Goal: Information Seeking & Learning: Learn about a topic

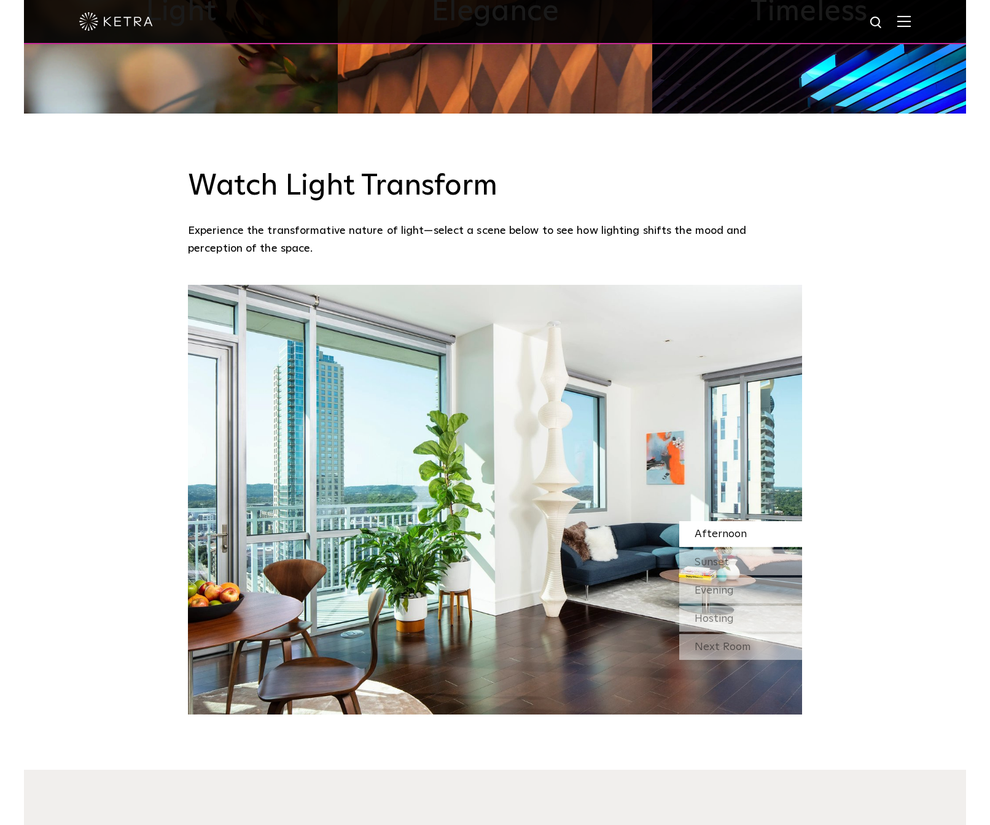
scroll to position [1189, 0]
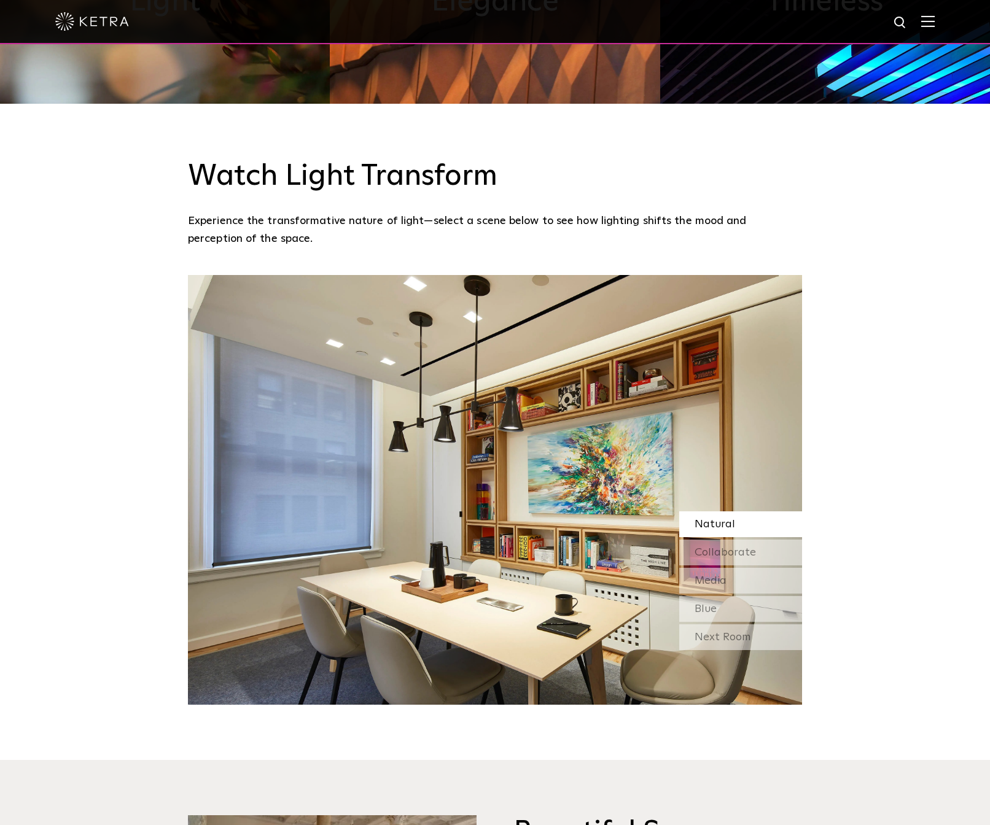
drag, startPoint x: 319, startPoint y: 469, endPoint x: 190, endPoint y: 467, distance: 129.5
click at [210, 469] on img at bounding box center [495, 490] width 614 height 430
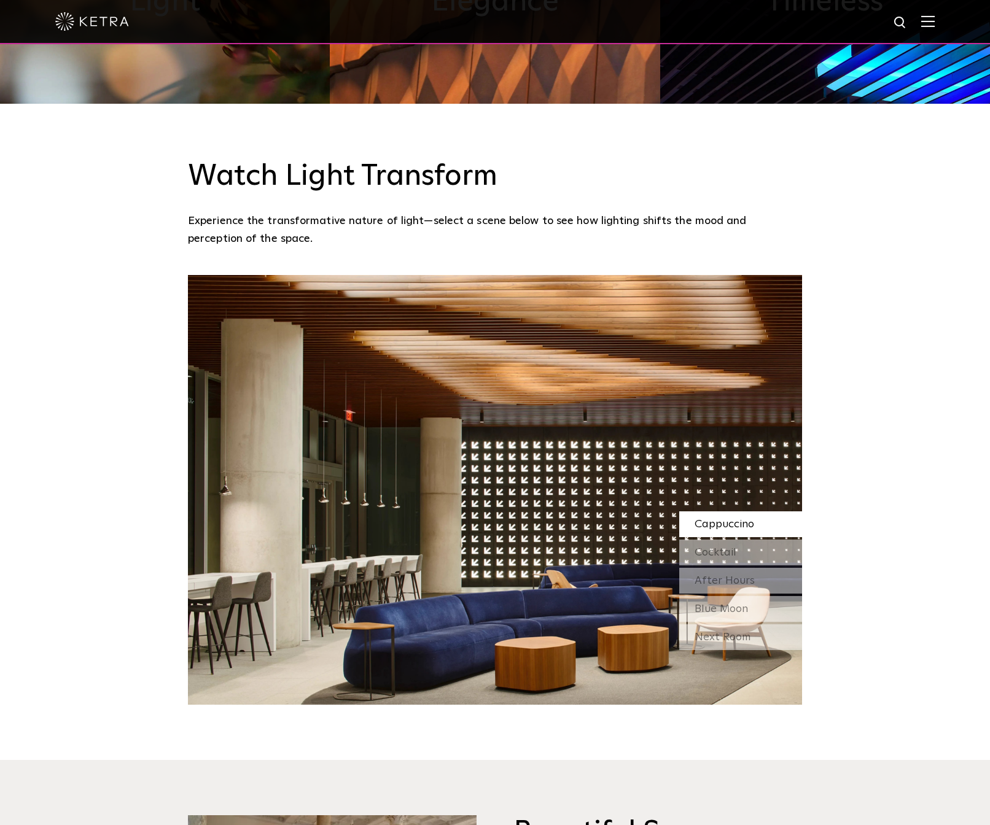
drag, startPoint x: 648, startPoint y: 433, endPoint x: 440, endPoint y: 417, distance: 208.7
click at [297, 413] on img at bounding box center [495, 490] width 614 height 430
drag, startPoint x: 536, startPoint y: 435, endPoint x: 104, endPoint y: 405, distance: 432.6
click at [124, 406] on div "Watch Light Transform Experience the transformative nature of light—select a sc…" at bounding box center [495, 404] width 990 height 601
click at [854, 422] on div "Watch Light Transform Experience the transformative nature of light—select a sc…" at bounding box center [495, 404] width 990 height 601
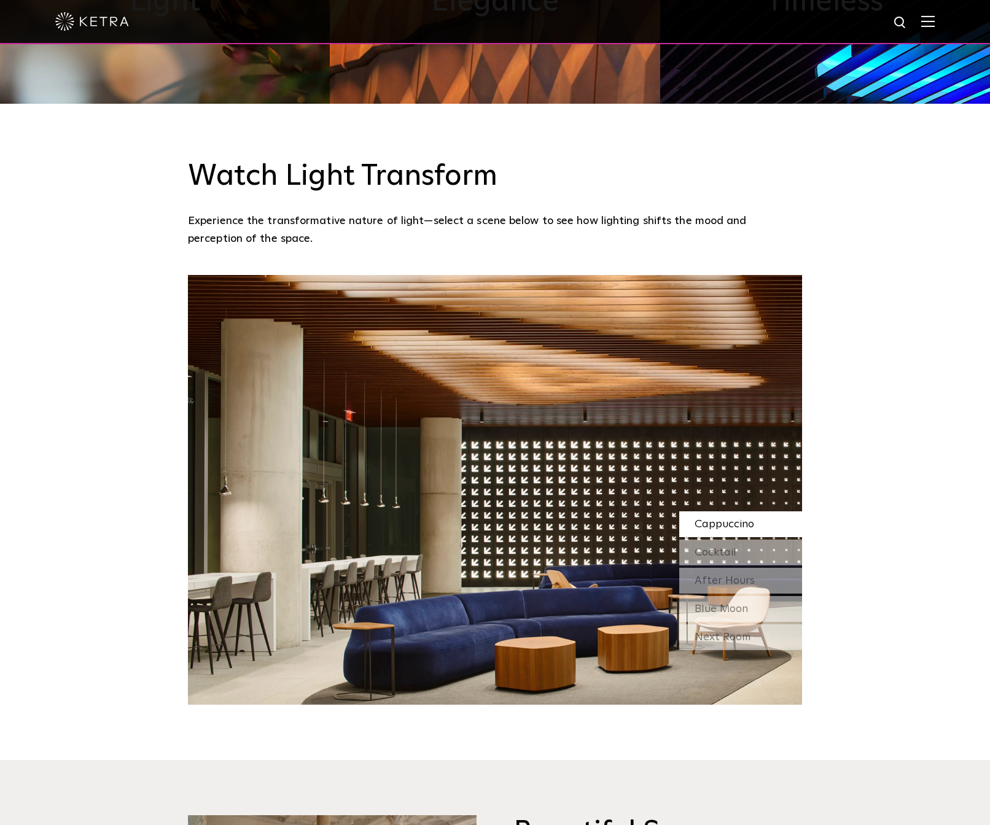
drag, startPoint x: 296, startPoint y: 418, endPoint x: 174, endPoint y: 414, distance: 122.2
click at [200, 417] on img at bounding box center [495, 490] width 614 height 430
click at [769, 413] on img at bounding box center [495, 490] width 614 height 430
click at [760, 540] on div "Cocktail" at bounding box center [740, 553] width 123 height 26
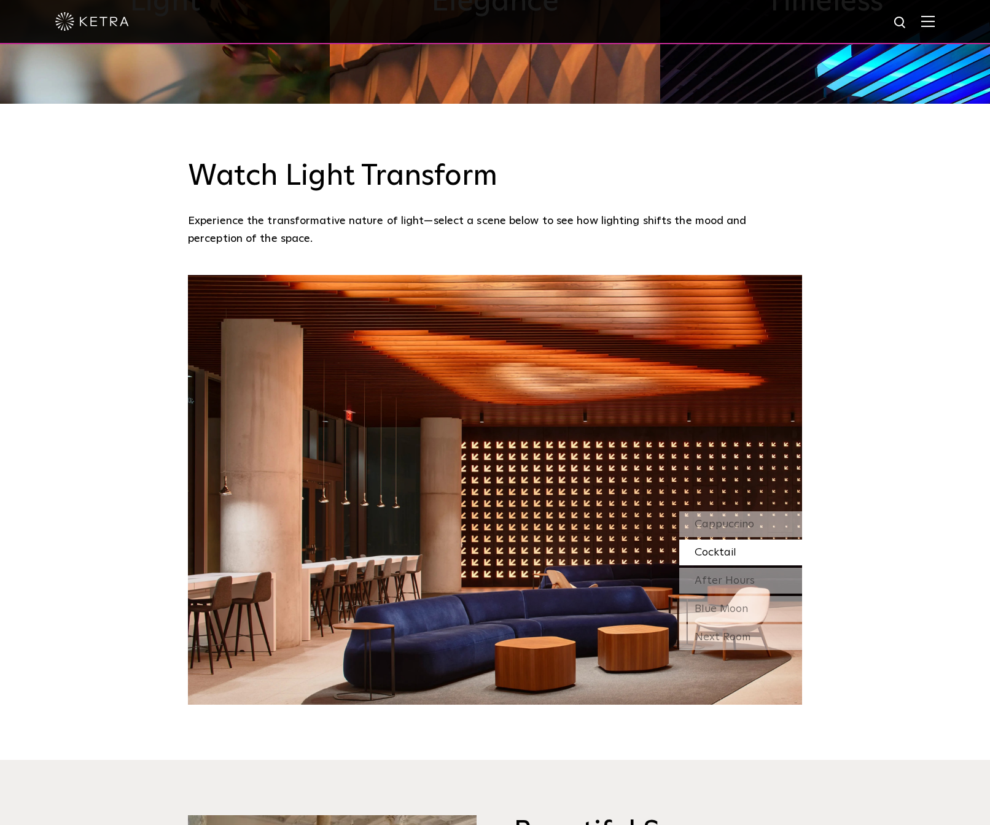
click at [756, 540] on div "Cocktail" at bounding box center [740, 553] width 123 height 26
click at [756, 568] on div "After Hours" at bounding box center [740, 581] width 123 height 26
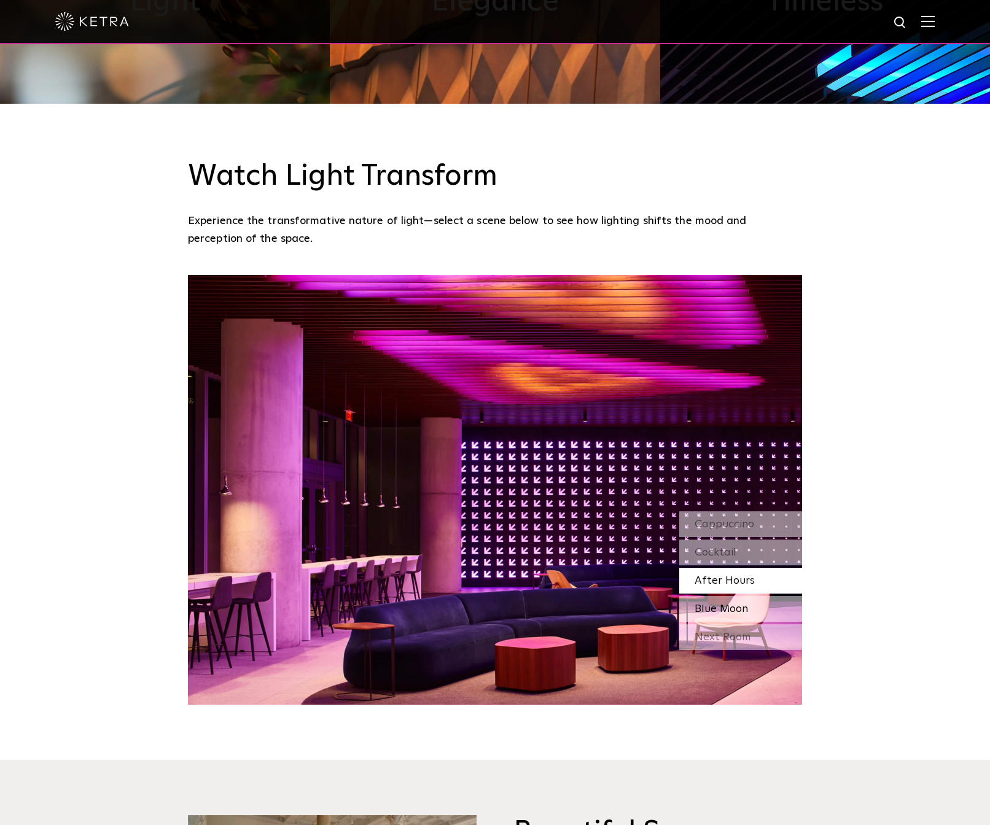
click at [750, 596] on div "Blue Moon" at bounding box center [740, 609] width 123 height 26
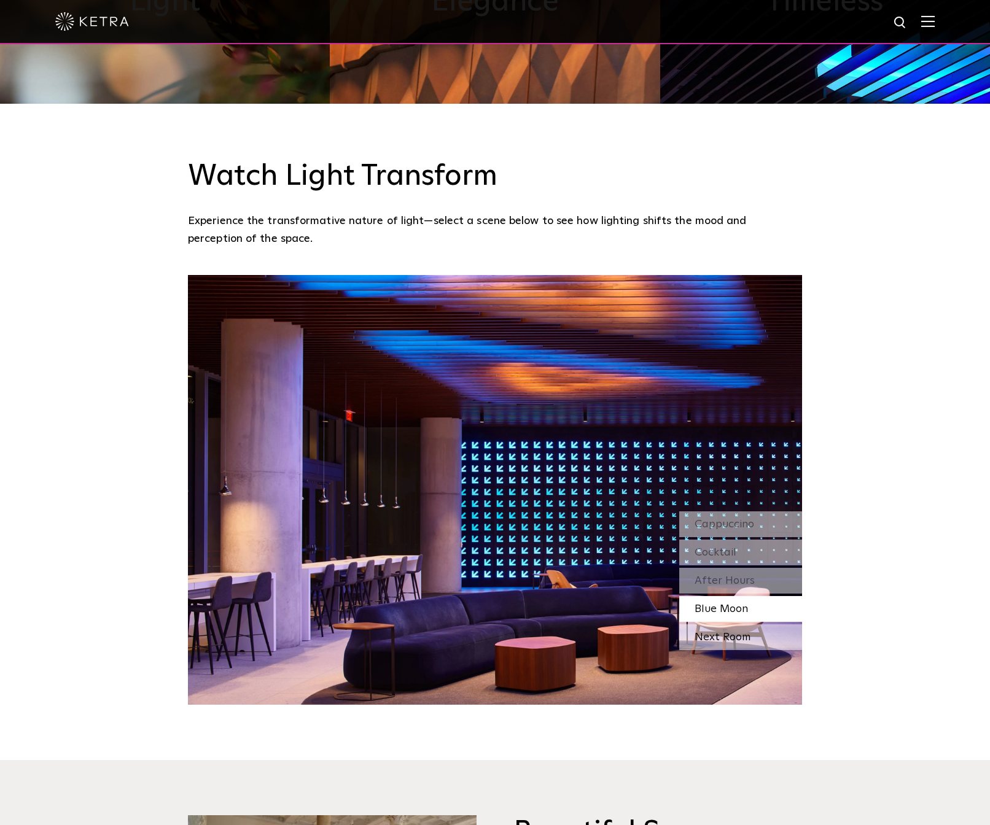
click at [748, 624] on div "Next Room" at bounding box center [740, 637] width 123 height 26
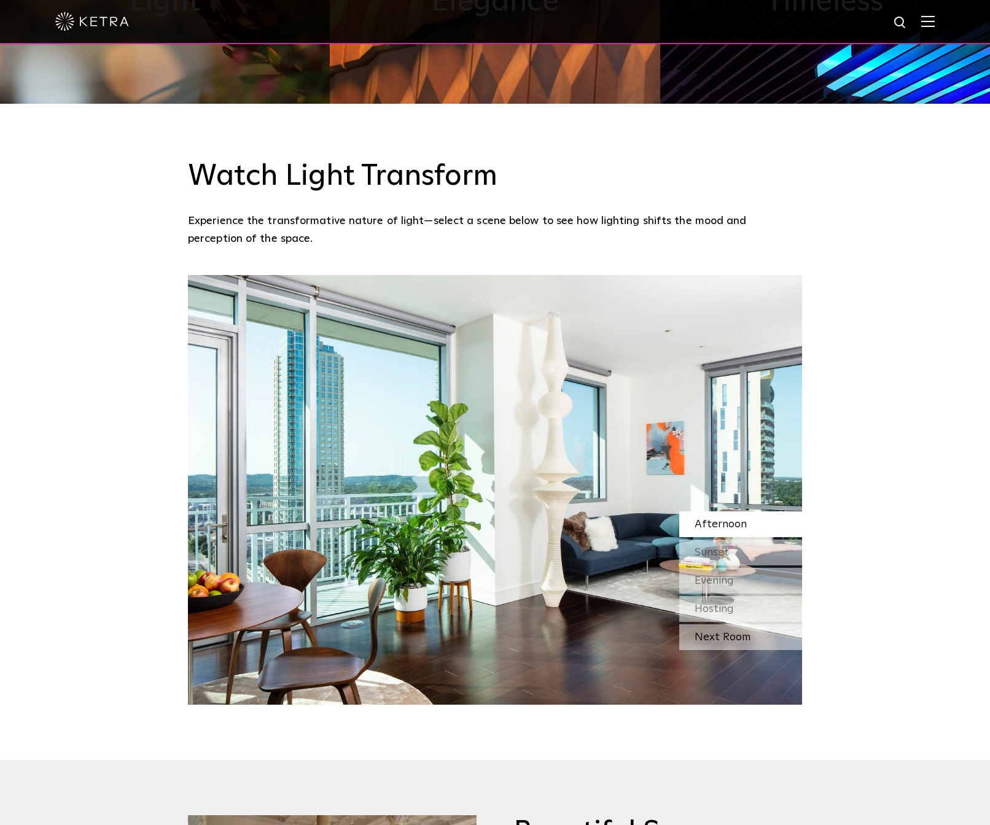
click at [767, 624] on div "Next Room" at bounding box center [740, 637] width 123 height 26
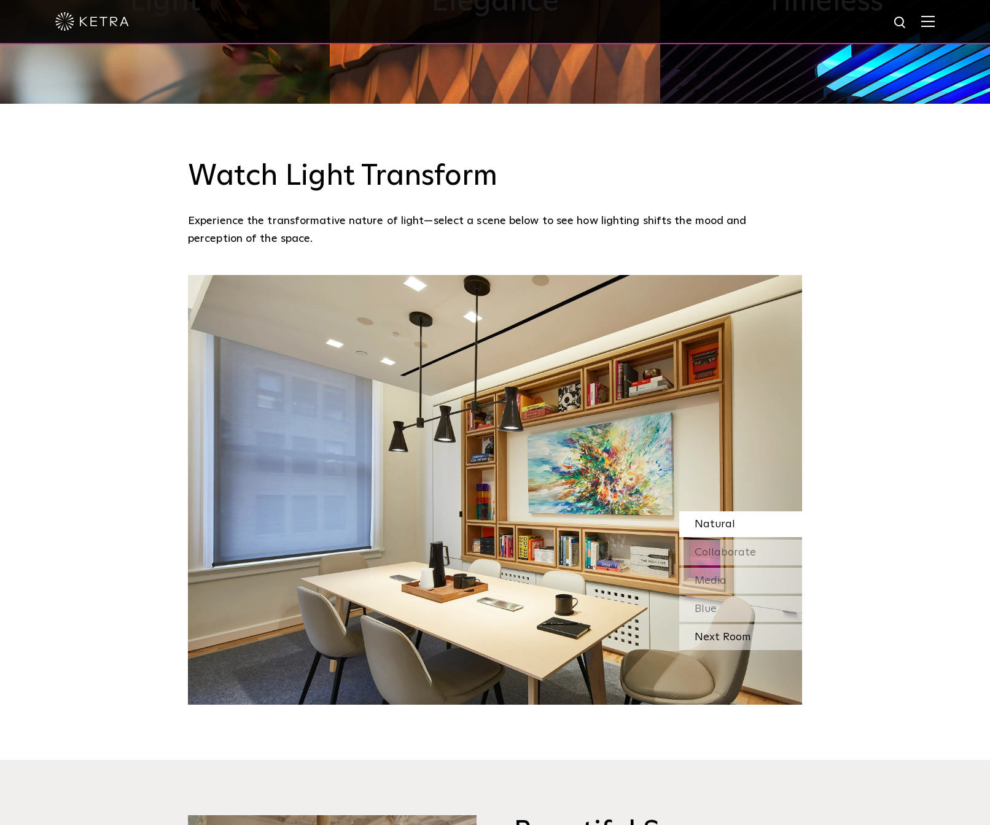
click at [768, 624] on div "Next Room" at bounding box center [740, 637] width 123 height 26
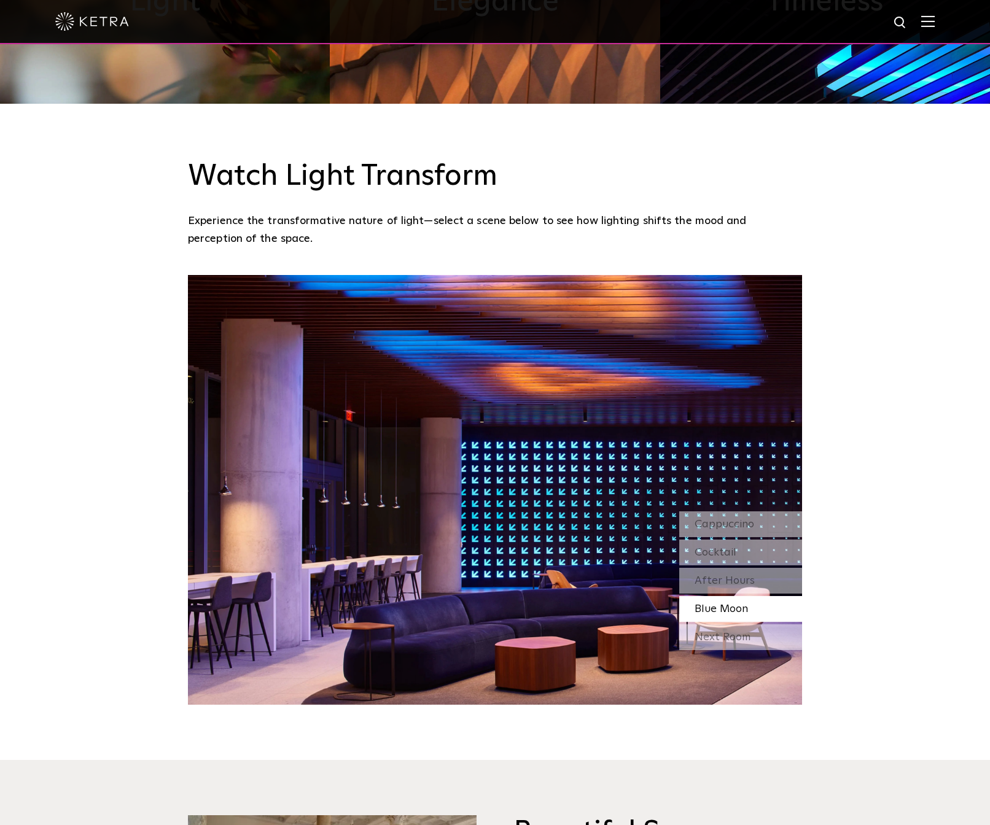
click at [768, 624] on div "Next Room" at bounding box center [740, 637] width 123 height 26
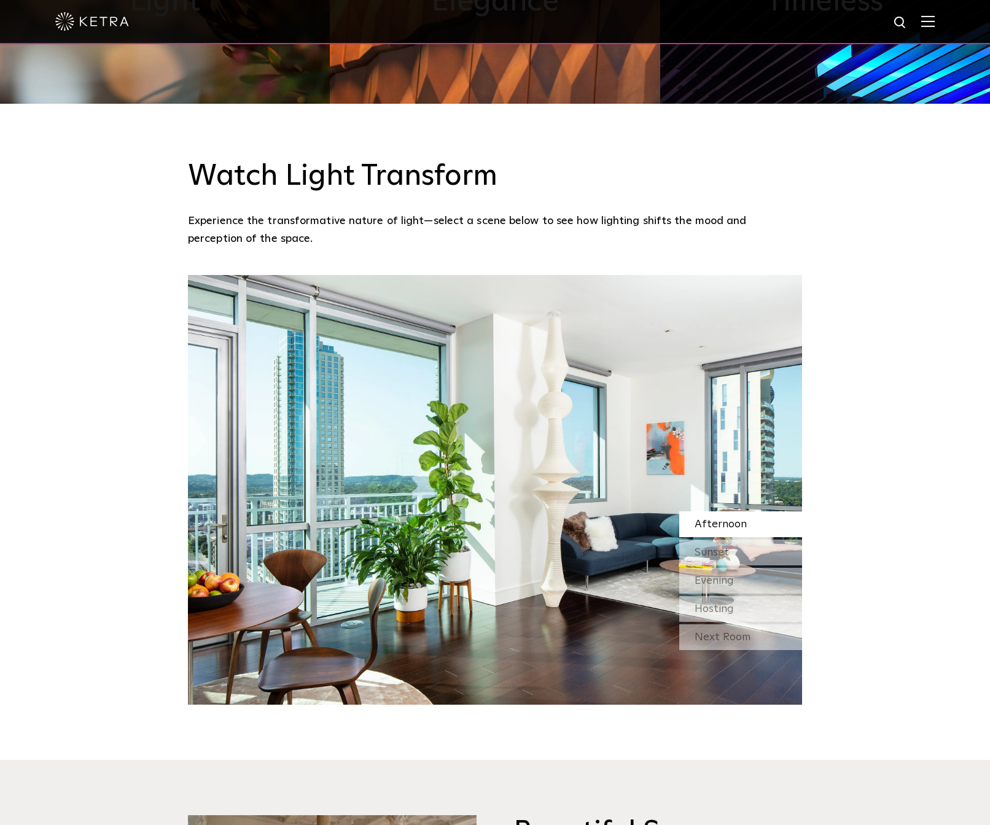
click at [760, 511] on div "Afternoon" at bounding box center [740, 524] width 123 height 26
click at [765, 540] on div "Sunset" at bounding box center [740, 553] width 123 height 26
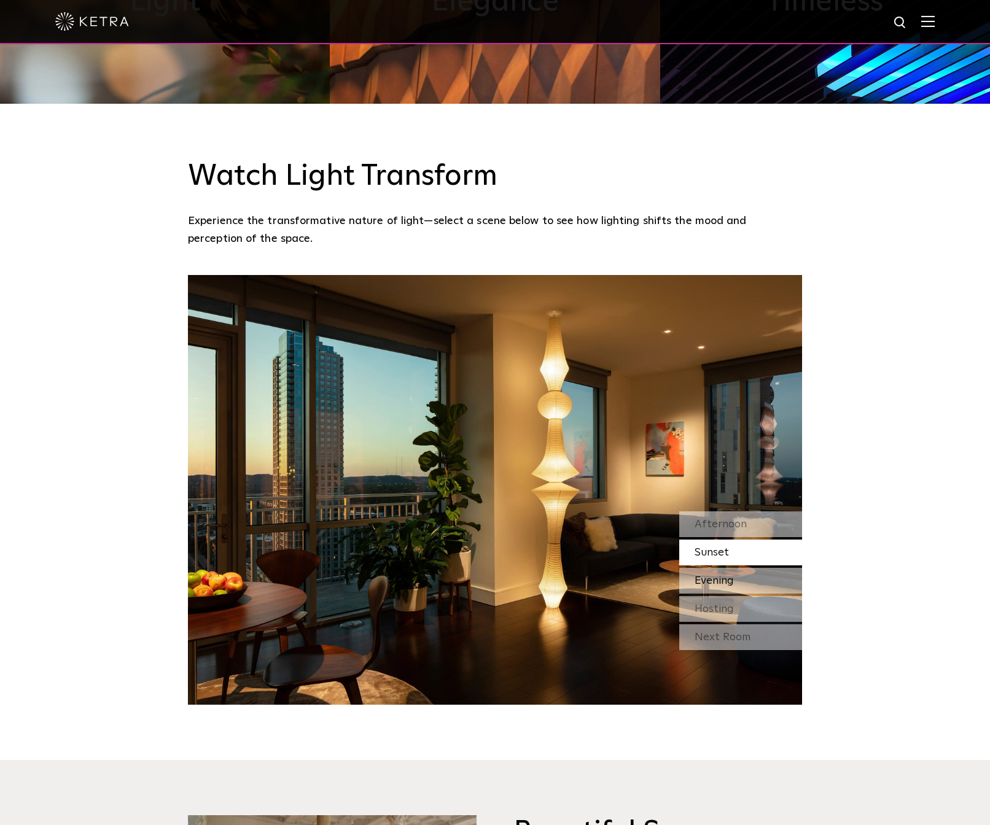
click at [763, 568] on div "Evening" at bounding box center [740, 581] width 123 height 26
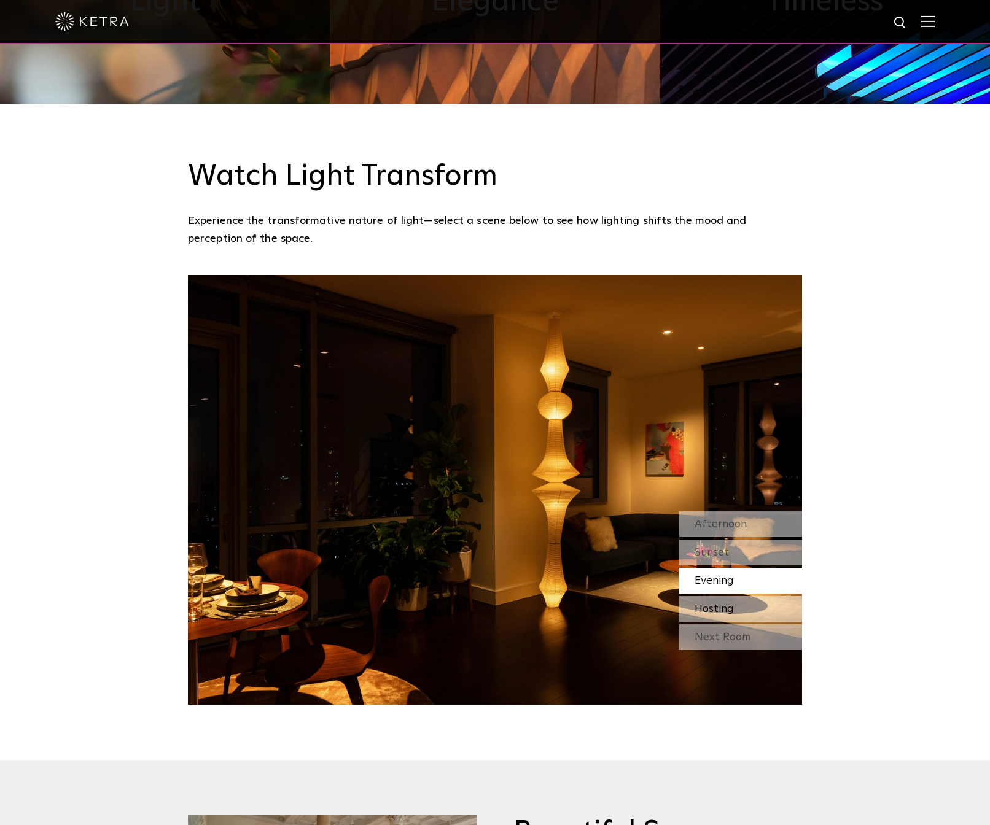
click at [767, 596] on div "Hosting" at bounding box center [740, 609] width 123 height 26
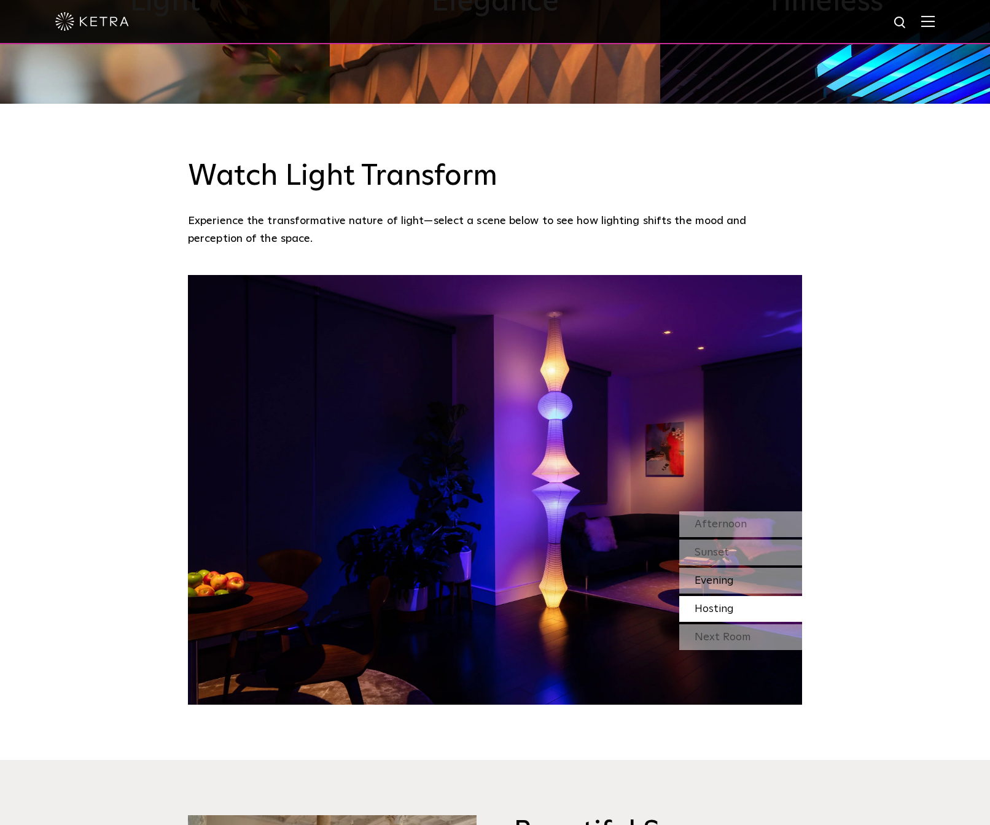
click at [753, 568] on div "Evening" at bounding box center [740, 581] width 123 height 26
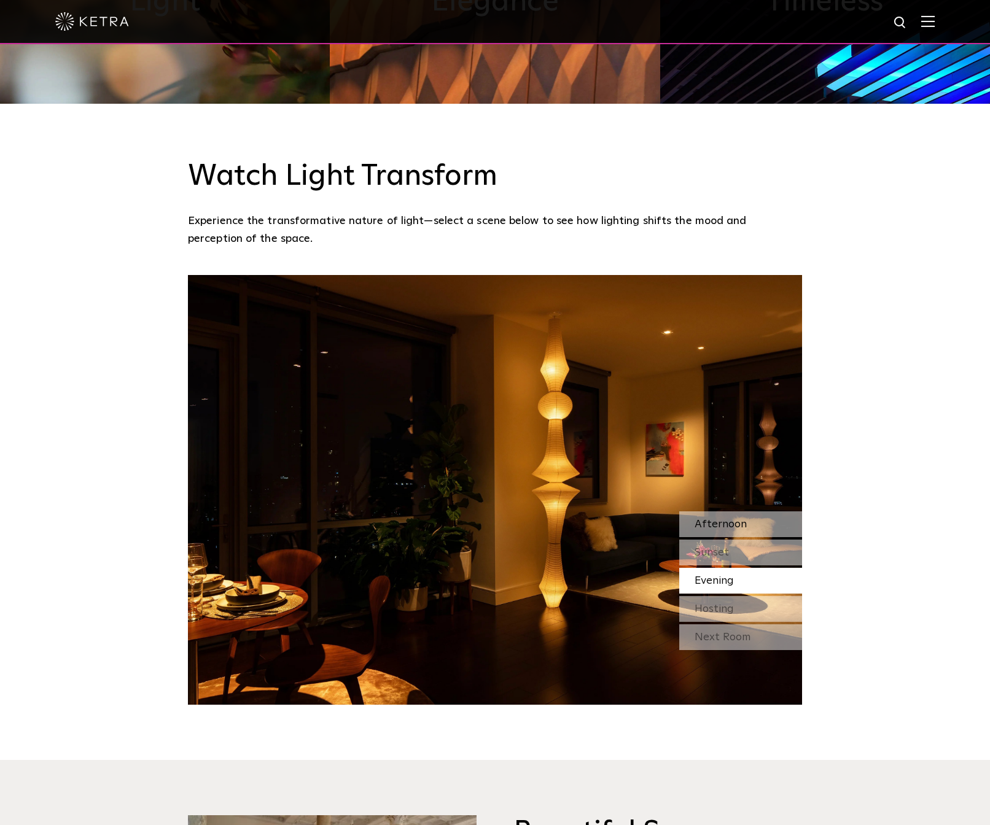
click at [754, 511] on div "Afternoon" at bounding box center [740, 524] width 123 height 26
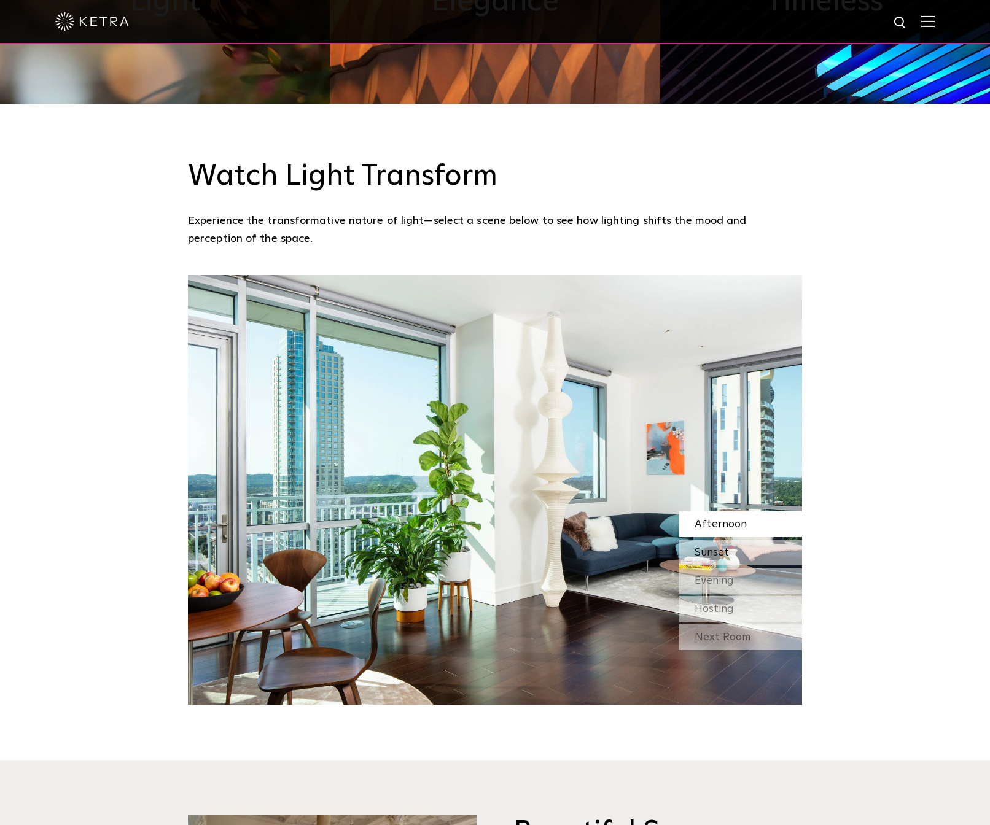
click at [762, 540] on div "Sunset" at bounding box center [740, 553] width 123 height 26
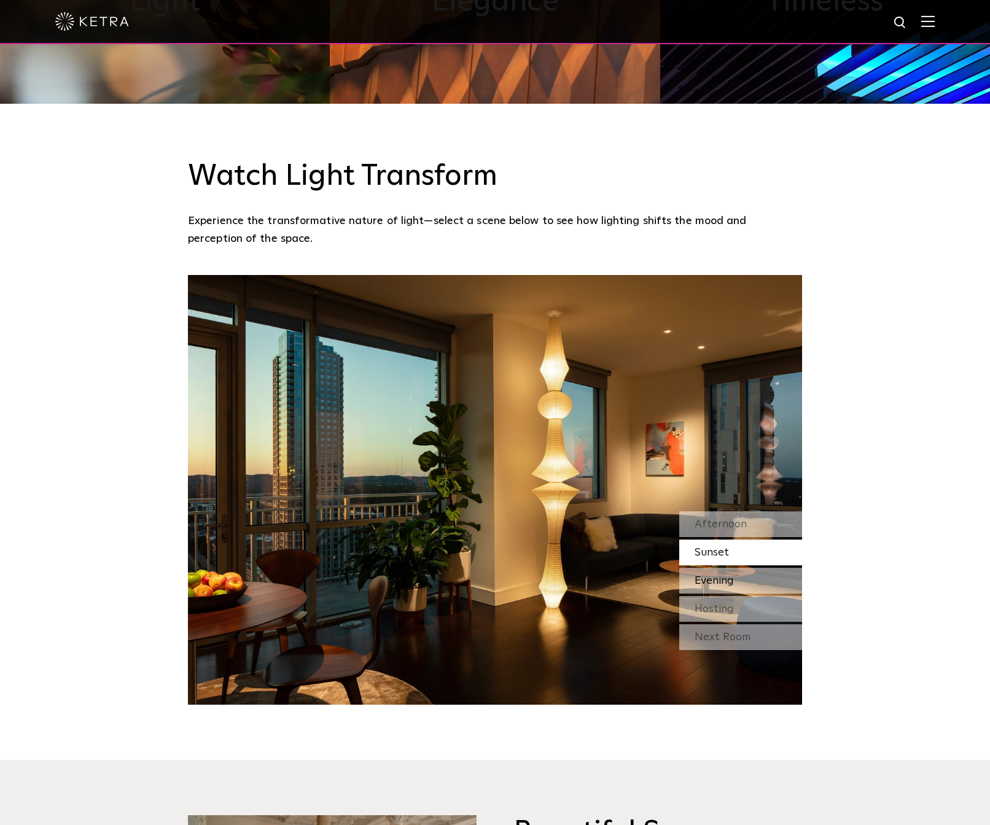
click at [764, 568] on div "Evening" at bounding box center [740, 581] width 123 height 26
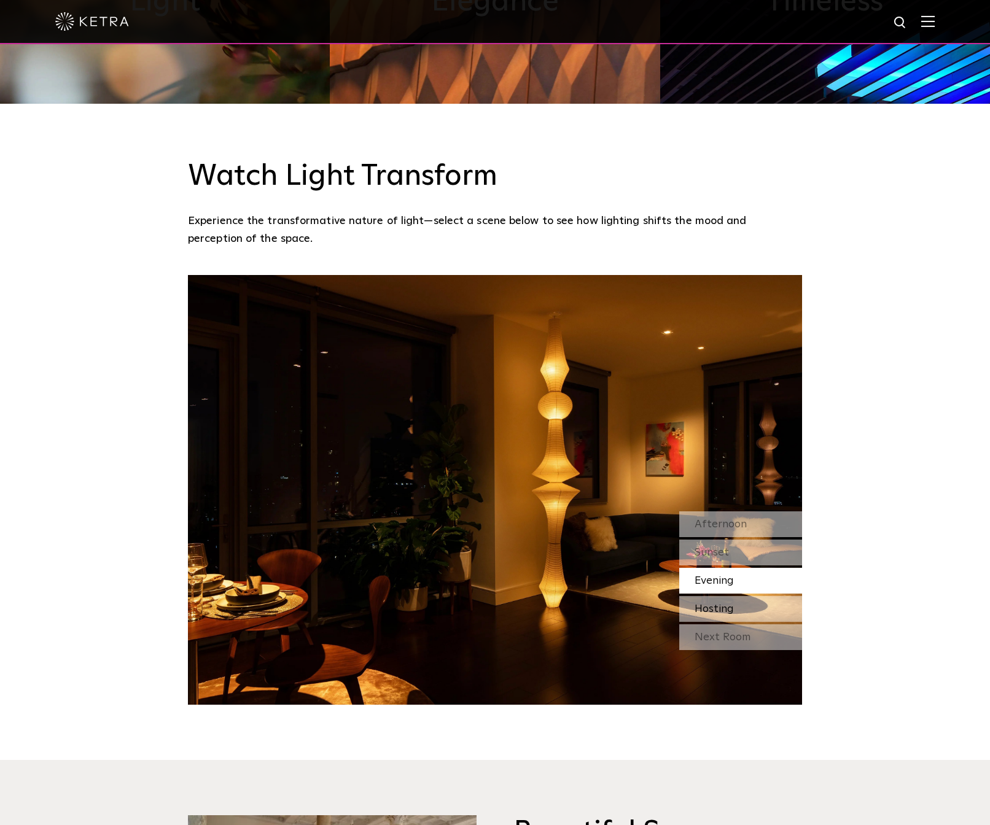
click at [769, 596] on div "Hosting" at bounding box center [740, 609] width 123 height 26
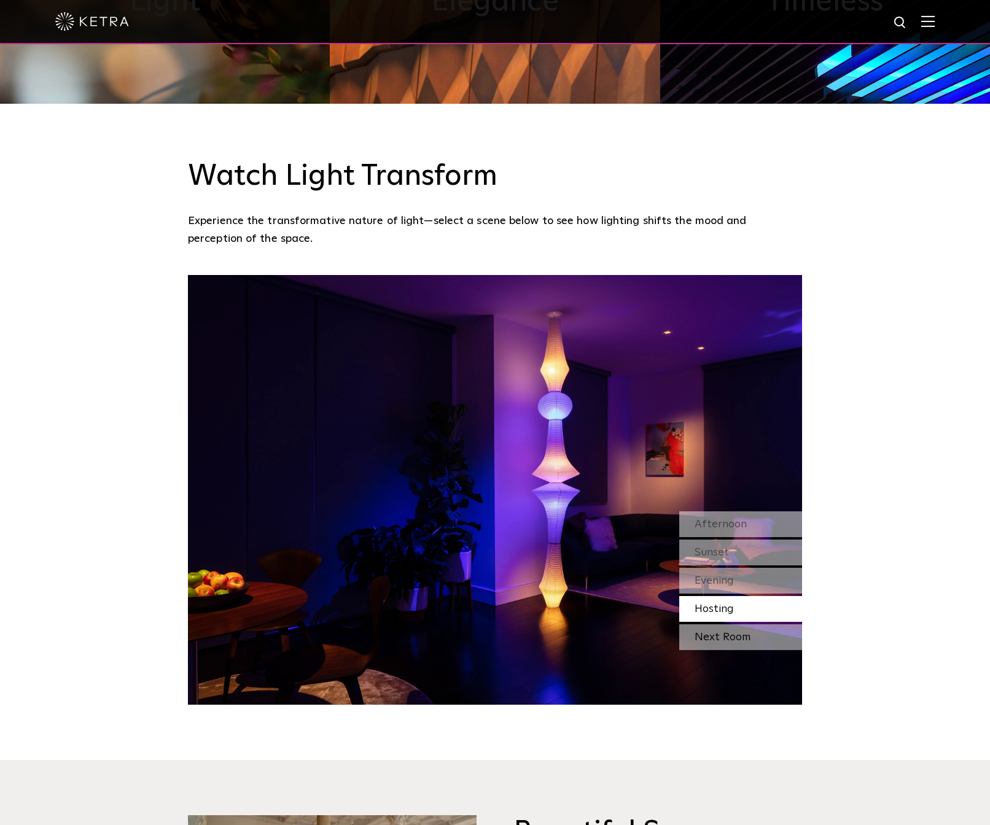
click at [778, 624] on div "Next Room" at bounding box center [740, 637] width 123 height 26
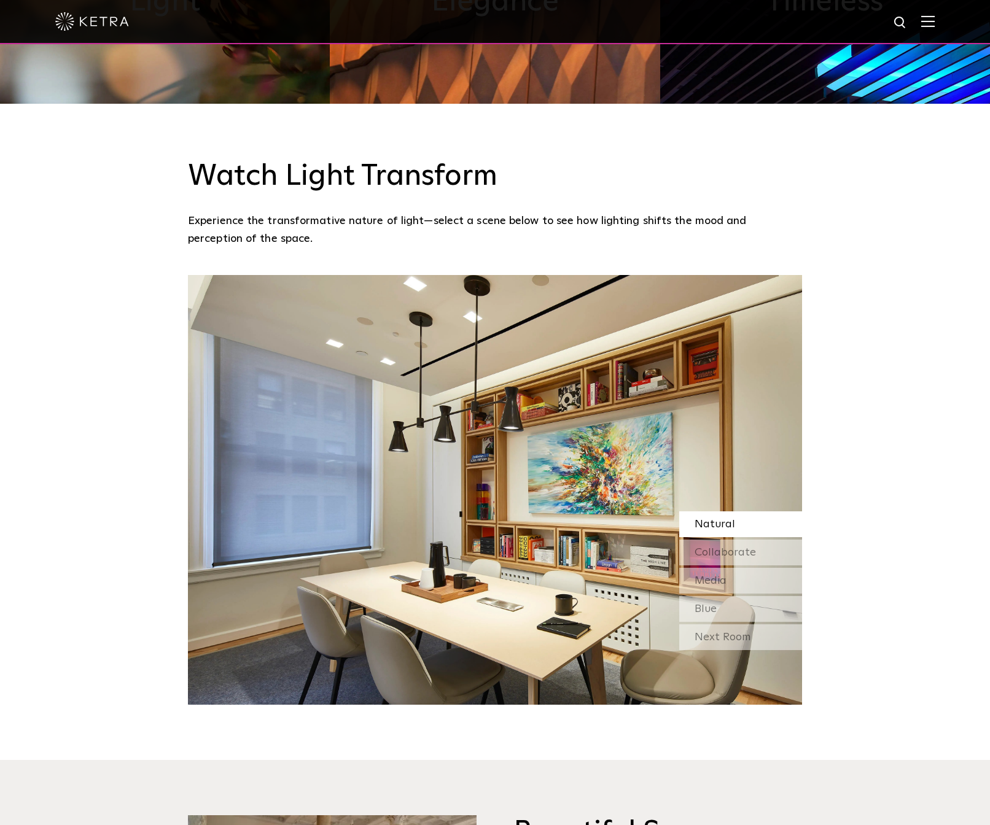
click at [781, 624] on div "Next Room" at bounding box center [740, 637] width 123 height 26
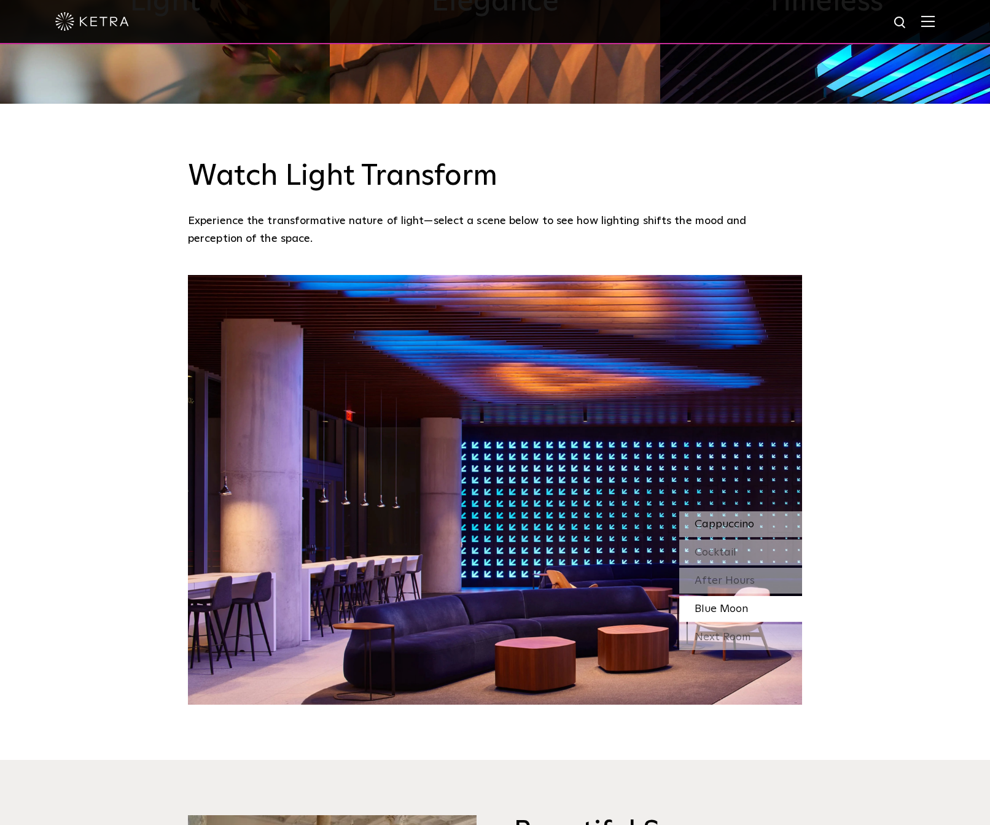
click at [772, 511] on div "Cappuccino" at bounding box center [740, 524] width 123 height 26
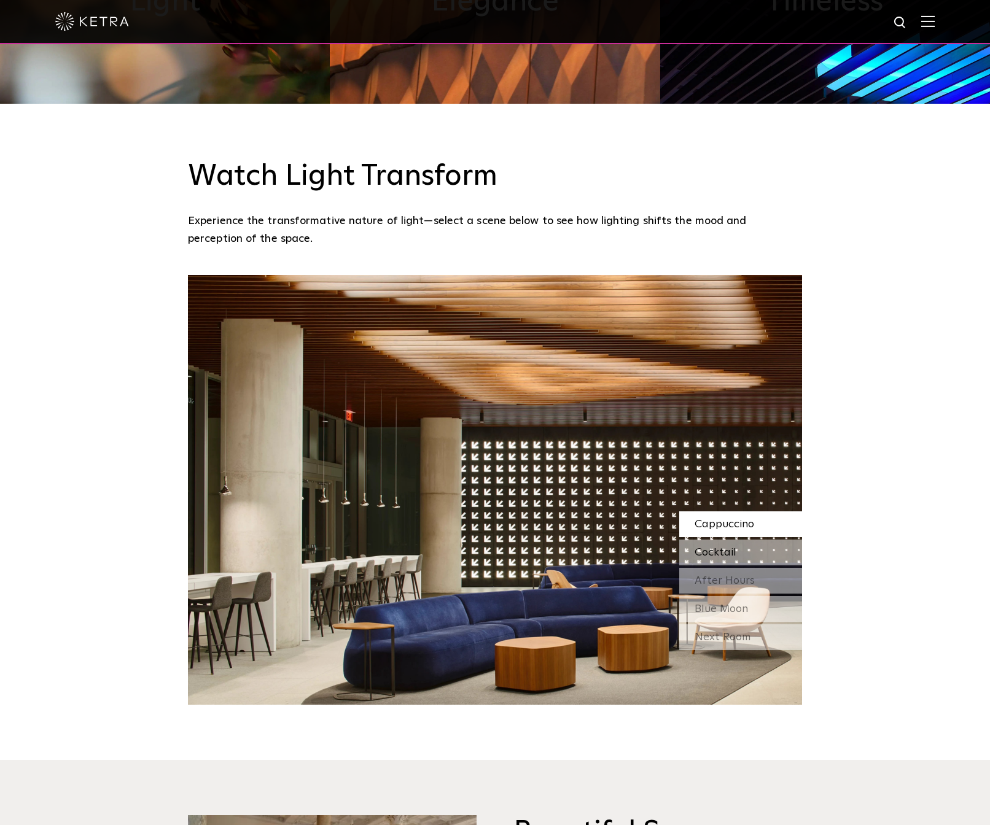
click at [770, 540] on div "Cocktail" at bounding box center [740, 553] width 123 height 26
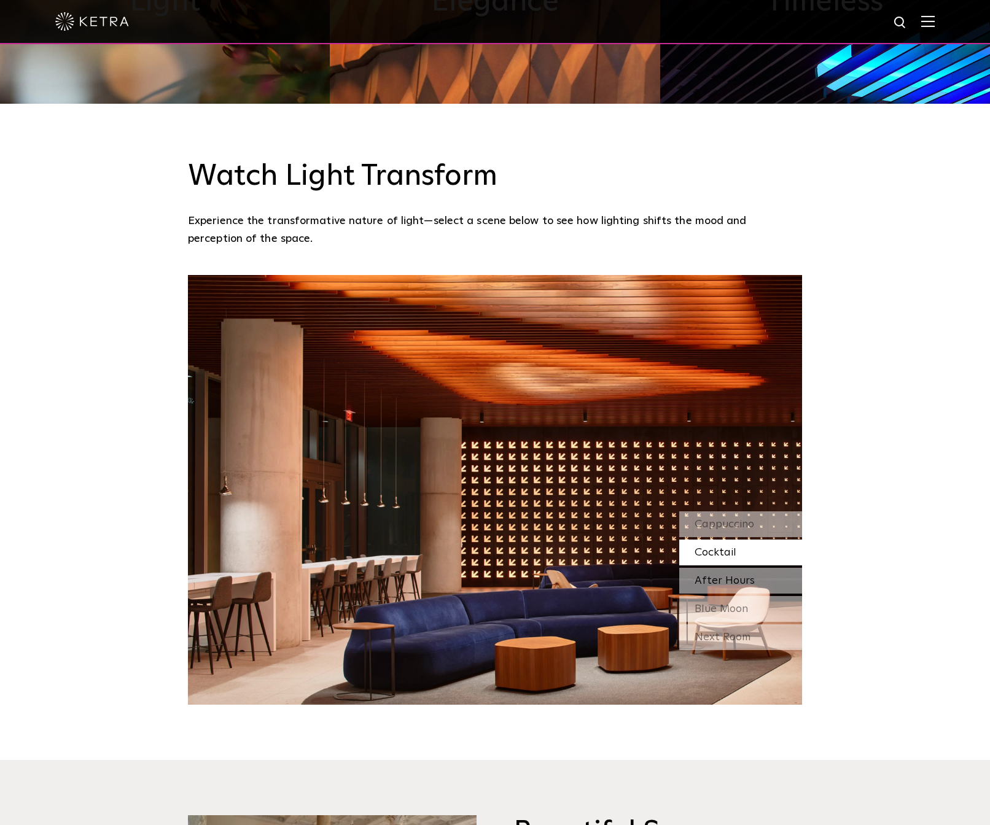
click at [770, 568] on div "After Hours" at bounding box center [740, 581] width 123 height 26
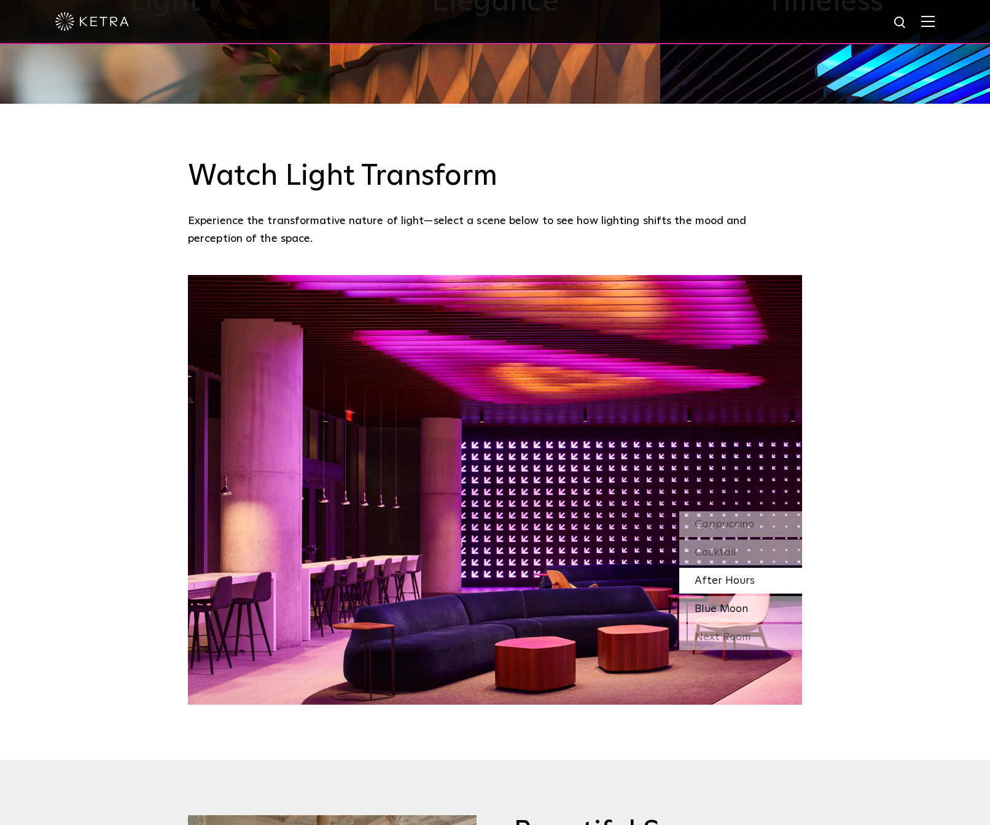
click at [769, 596] on div "Blue Moon" at bounding box center [740, 609] width 123 height 26
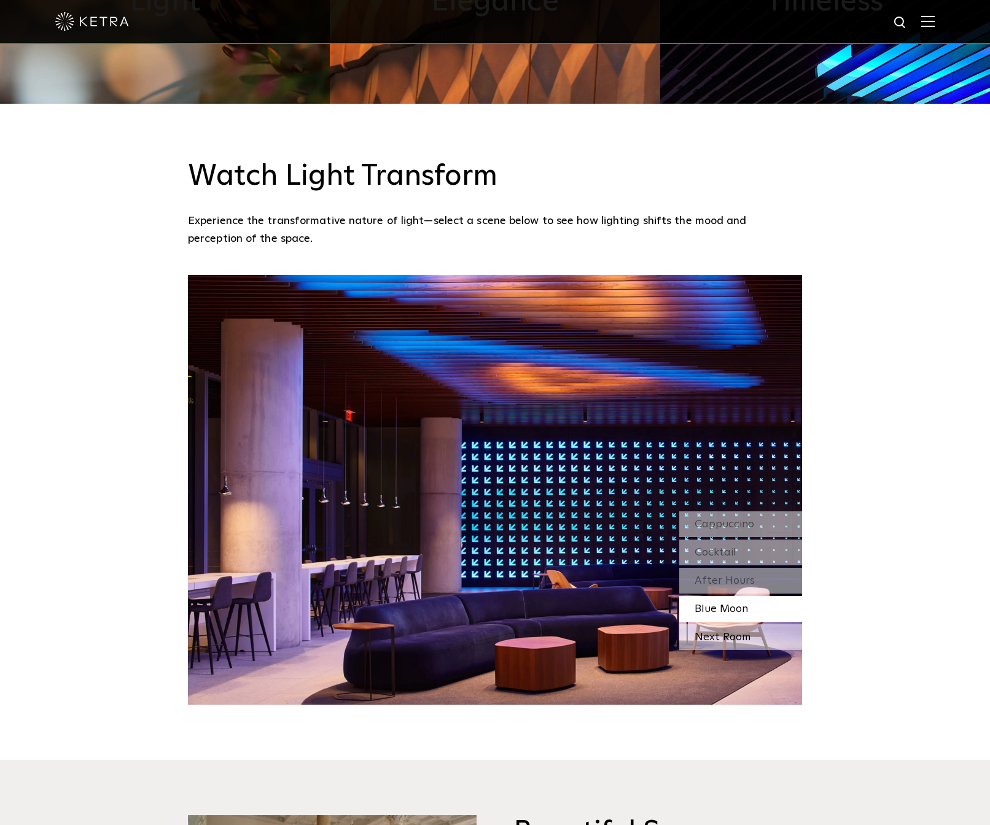
click at [785, 624] on div "Next Room" at bounding box center [740, 637] width 123 height 26
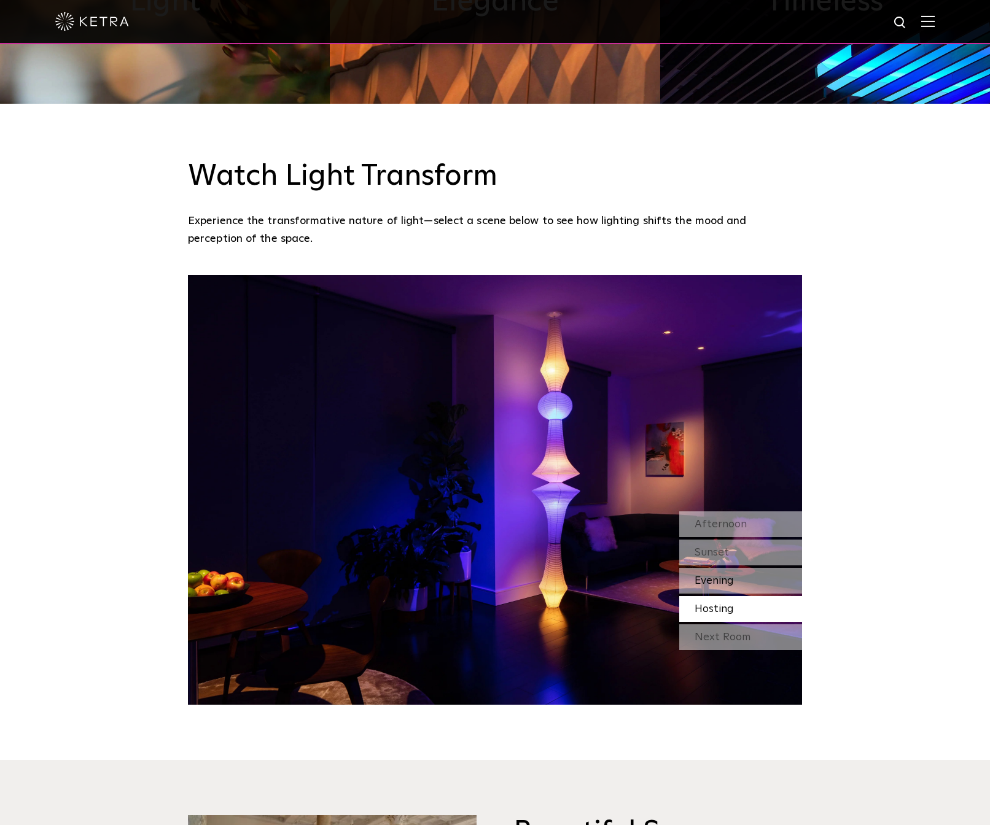
click at [777, 568] on div "Evening" at bounding box center [740, 581] width 123 height 26
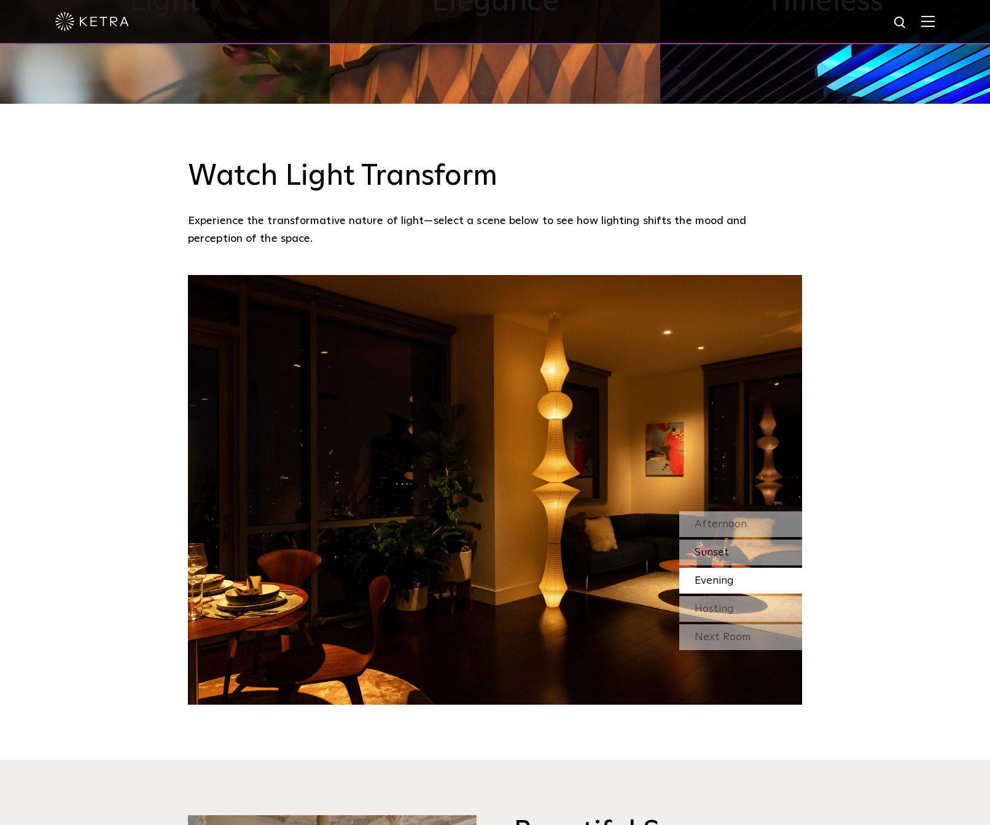
click at [771, 540] on div "Sunset" at bounding box center [740, 553] width 123 height 26
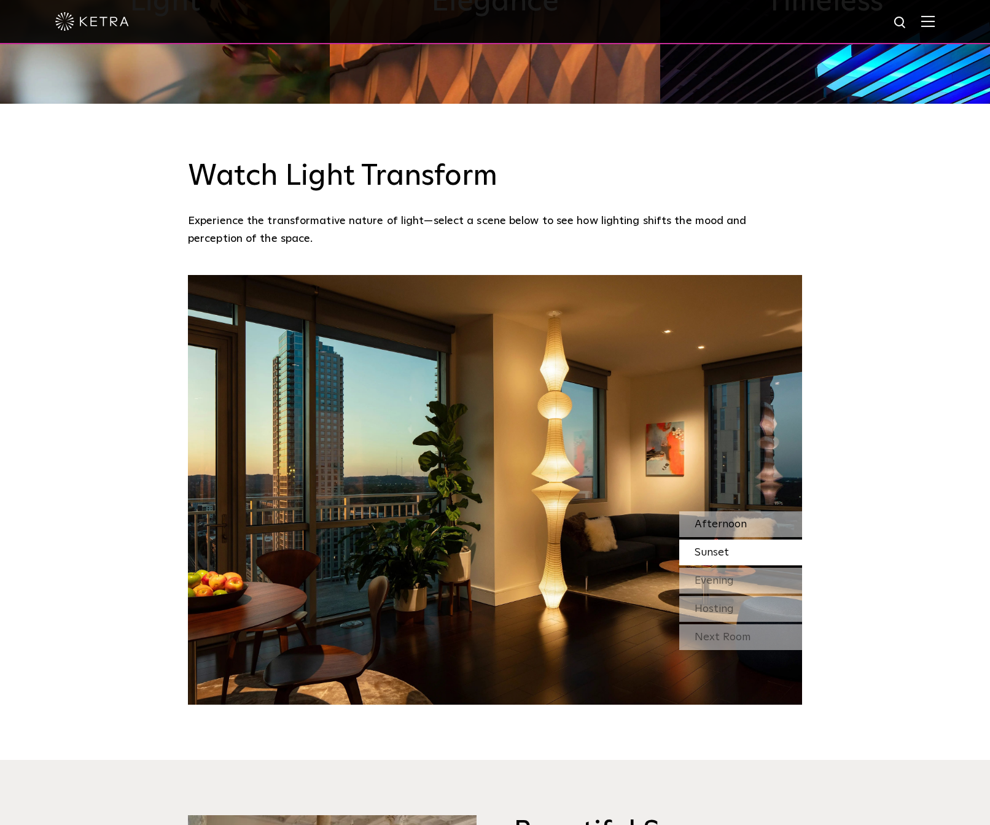
click at [770, 511] on div "Afternoon" at bounding box center [740, 524] width 123 height 26
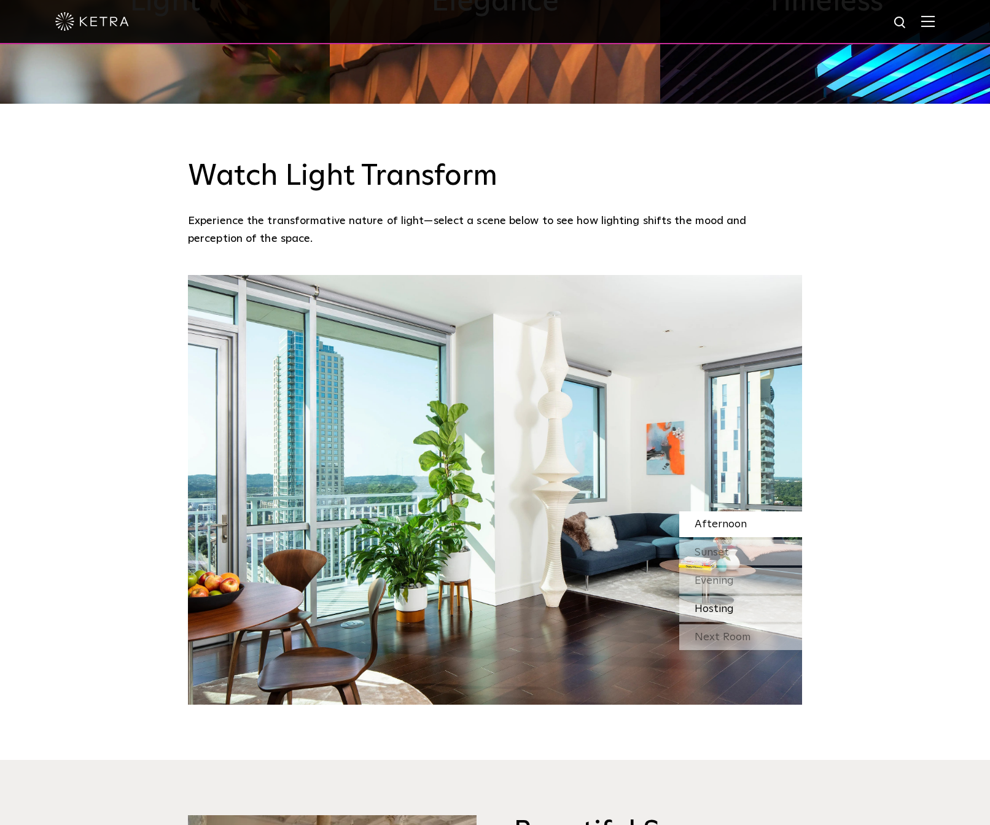
click at [756, 596] on div "Hosting" at bounding box center [740, 609] width 123 height 26
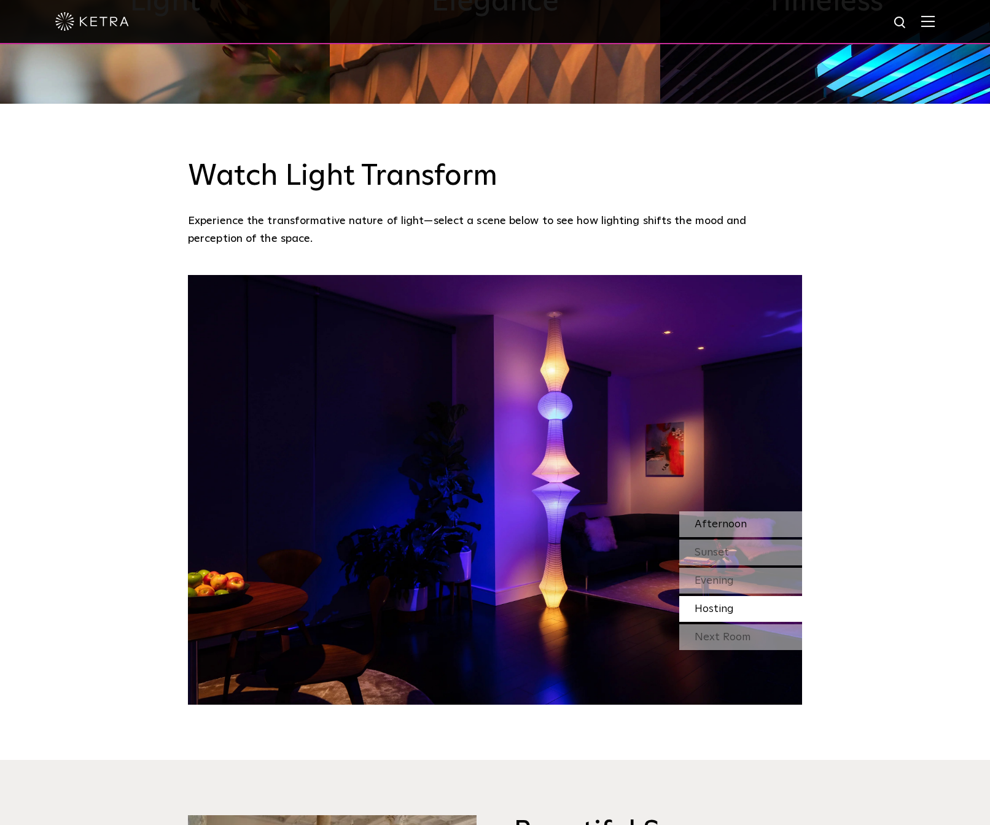
click at [764, 511] on div "Afternoon" at bounding box center [740, 524] width 123 height 26
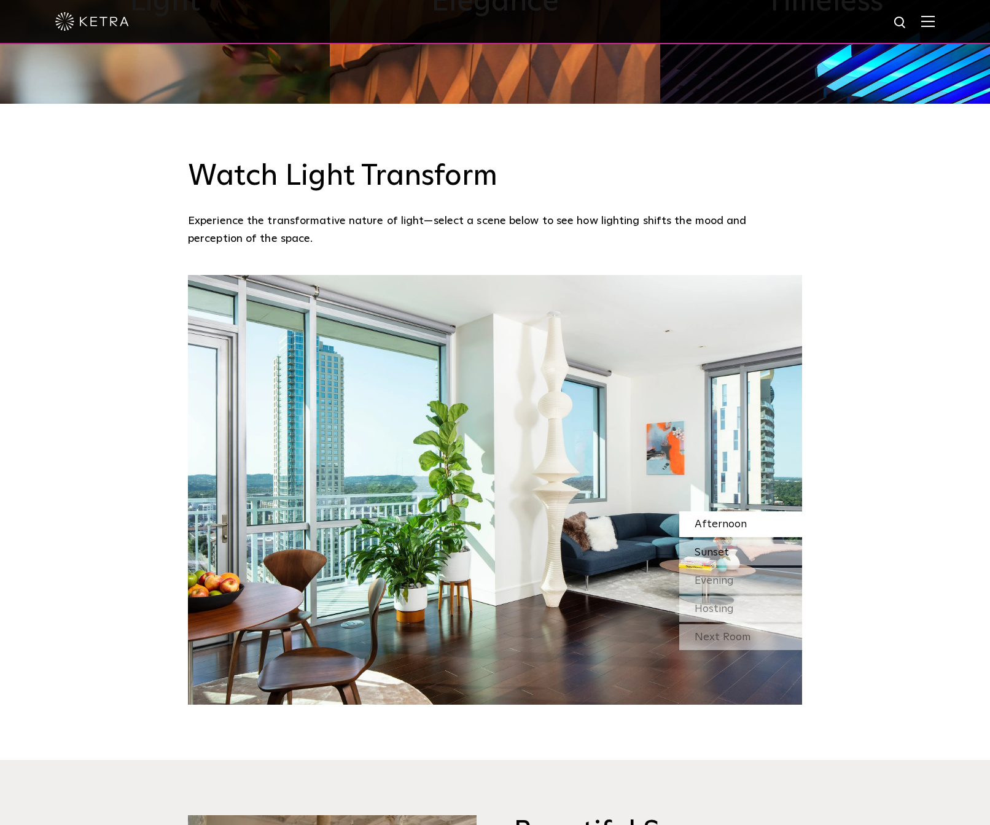
click at [782, 540] on div "Sunset" at bounding box center [740, 553] width 123 height 26
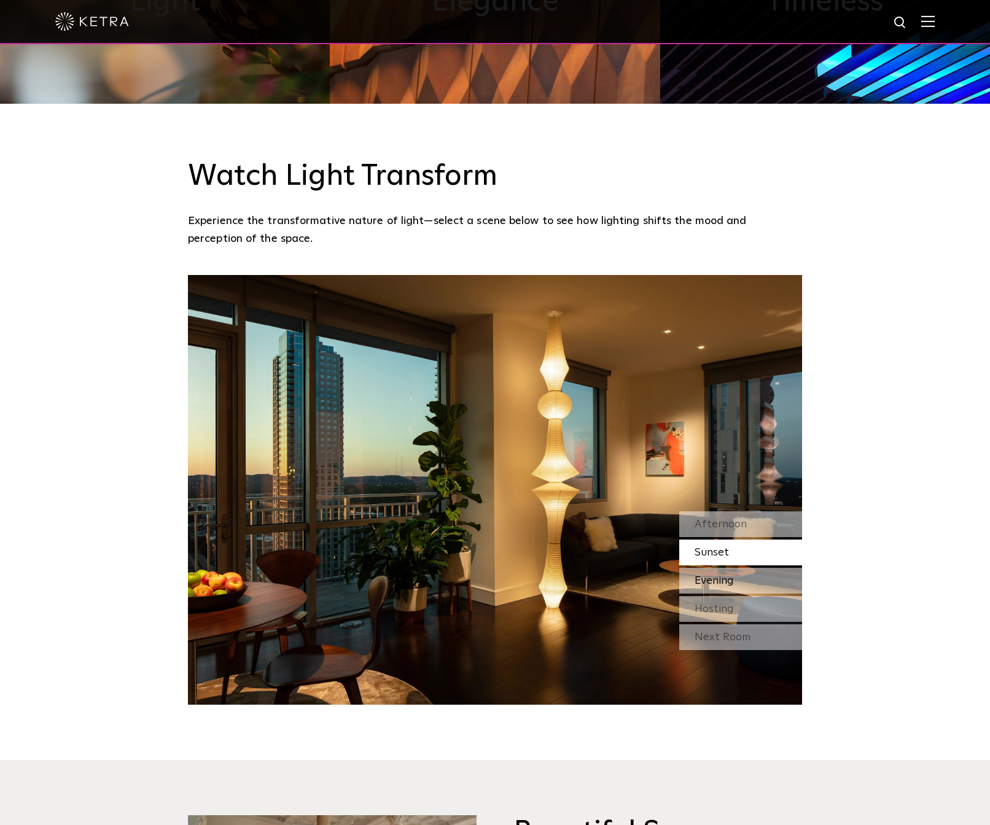
click at [789, 568] on div "Evening" at bounding box center [740, 581] width 123 height 26
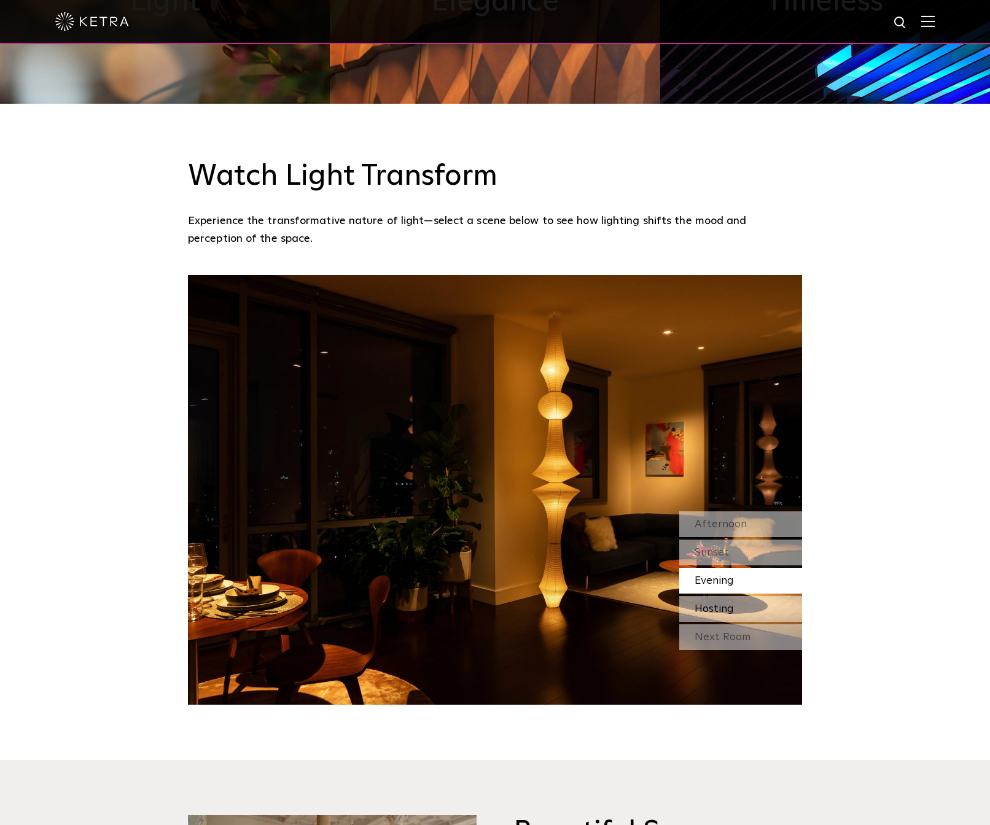
click at [786, 596] on div "Hosting" at bounding box center [740, 609] width 123 height 26
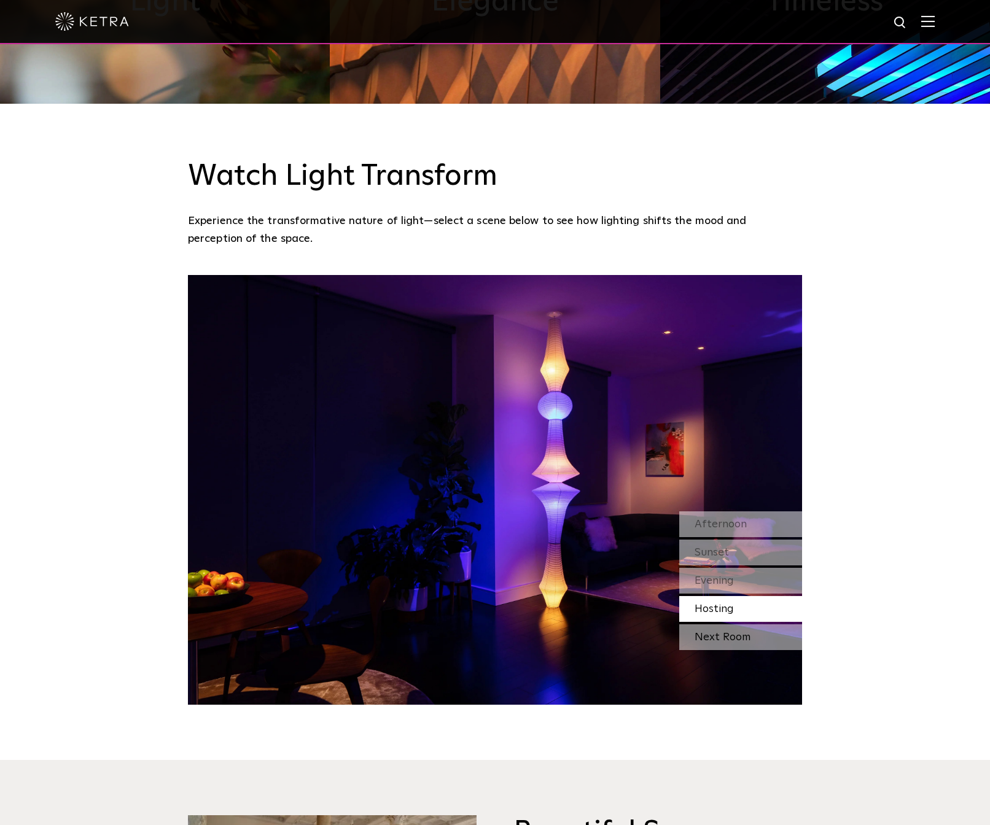
click at [759, 624] on div "Next Room" at bounding box center [740, 637] width 123 height 26
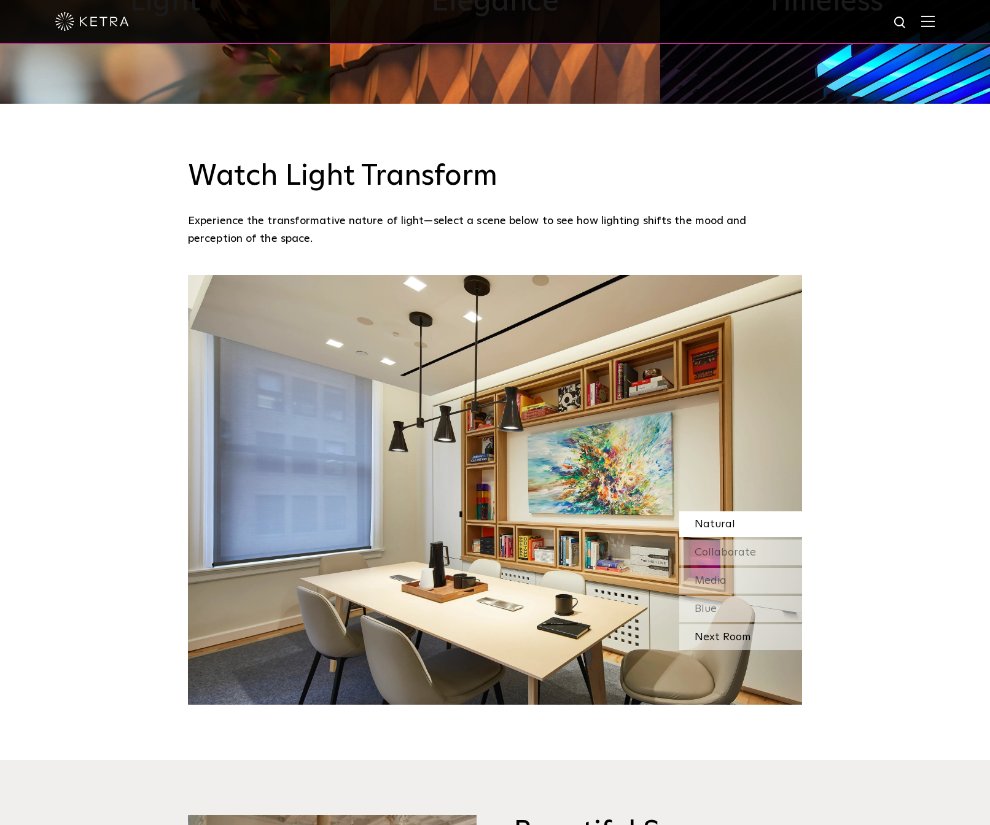
click at [779, 624] on div "Next Room" at bounding box center [740, 637] width 123 height 26
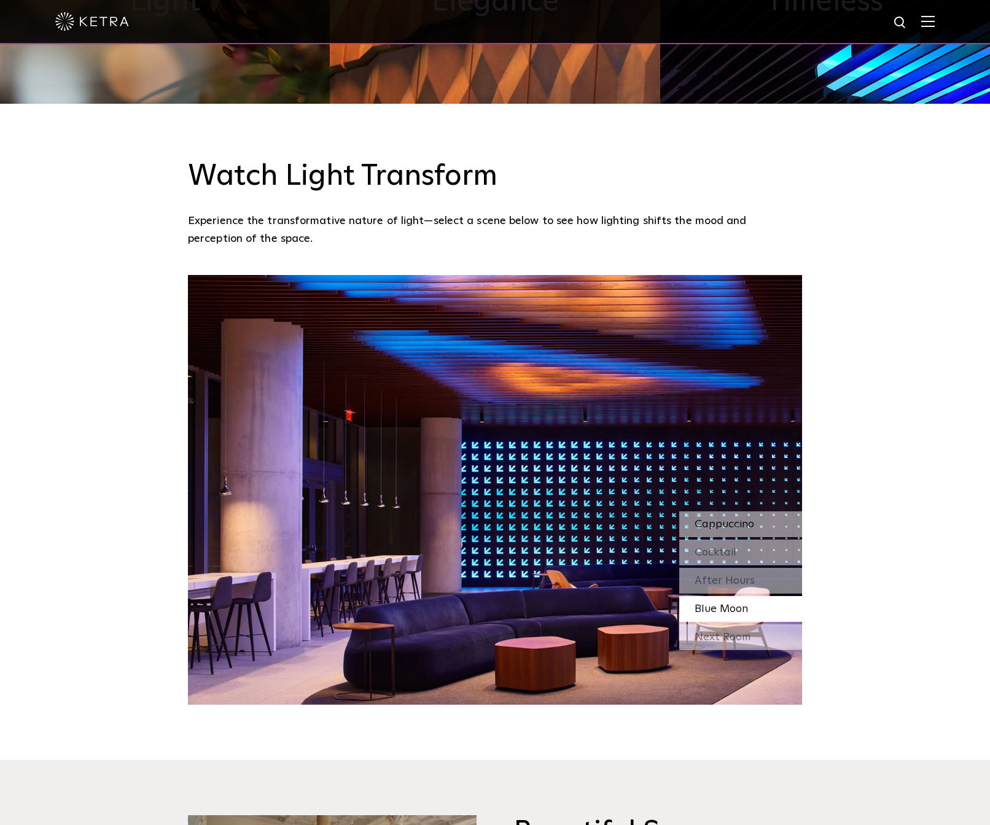
click at [778, 511] on div "Cappuccino" at bounding box center [740, 524] width 123 height 26
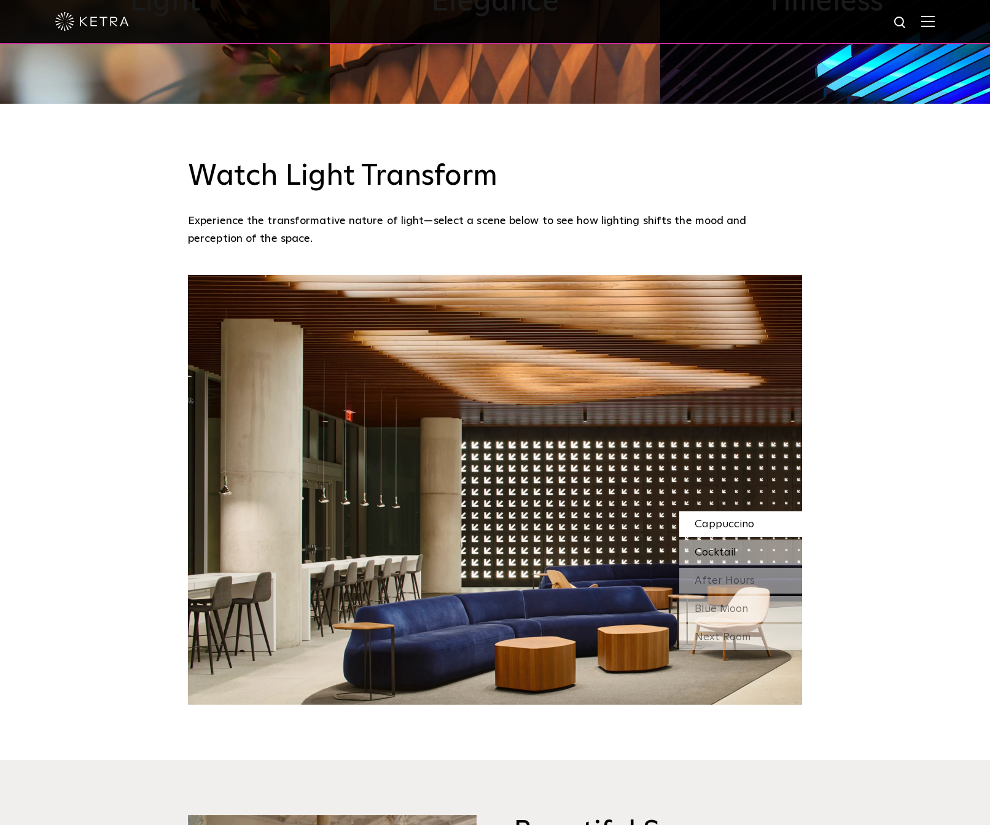
click at [781, 540] on div "Cocktail" at bounding box center [740, 553] width 123 height 26
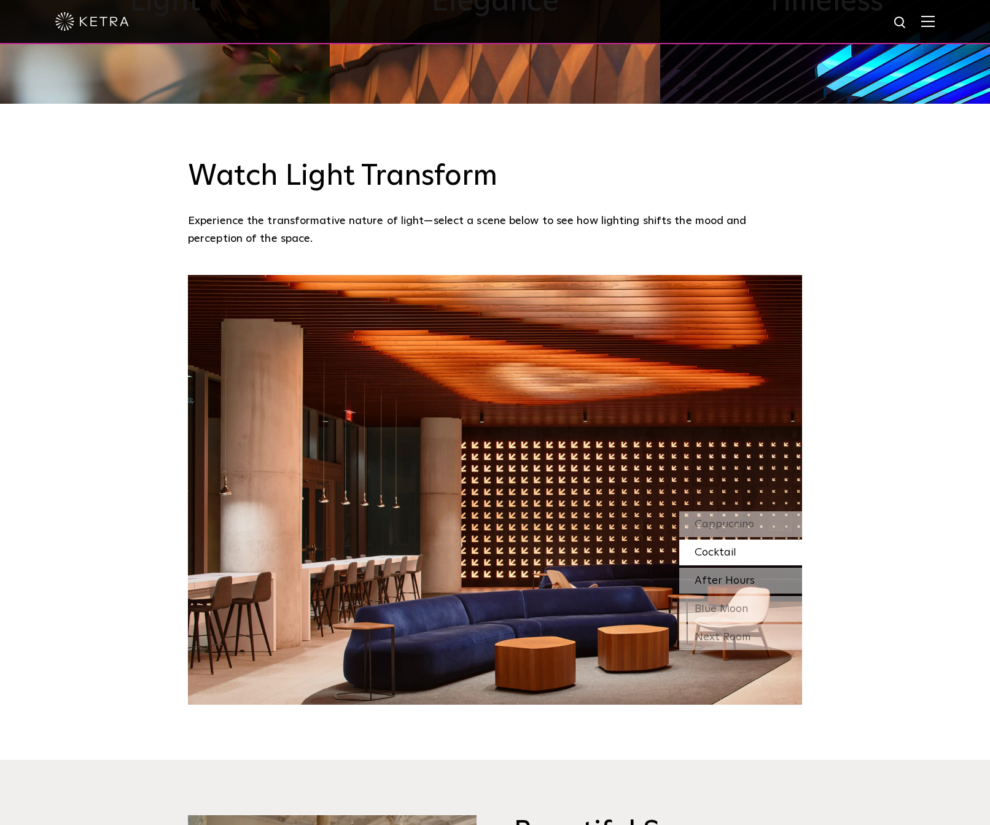
click at [783, 568] on div "After Hours" at bounding box center [740, 581] width 123 height 26
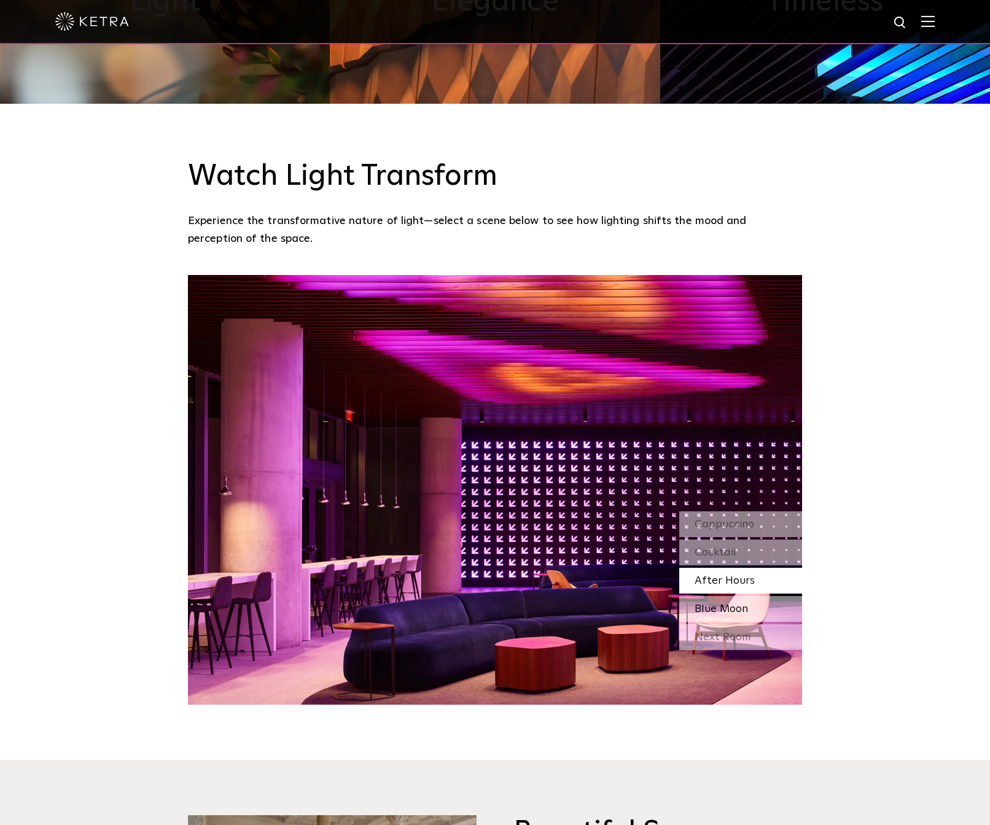
click at [775, 596] on div "Blue Moon" at bounding box center [740, 609] width 123 height 26
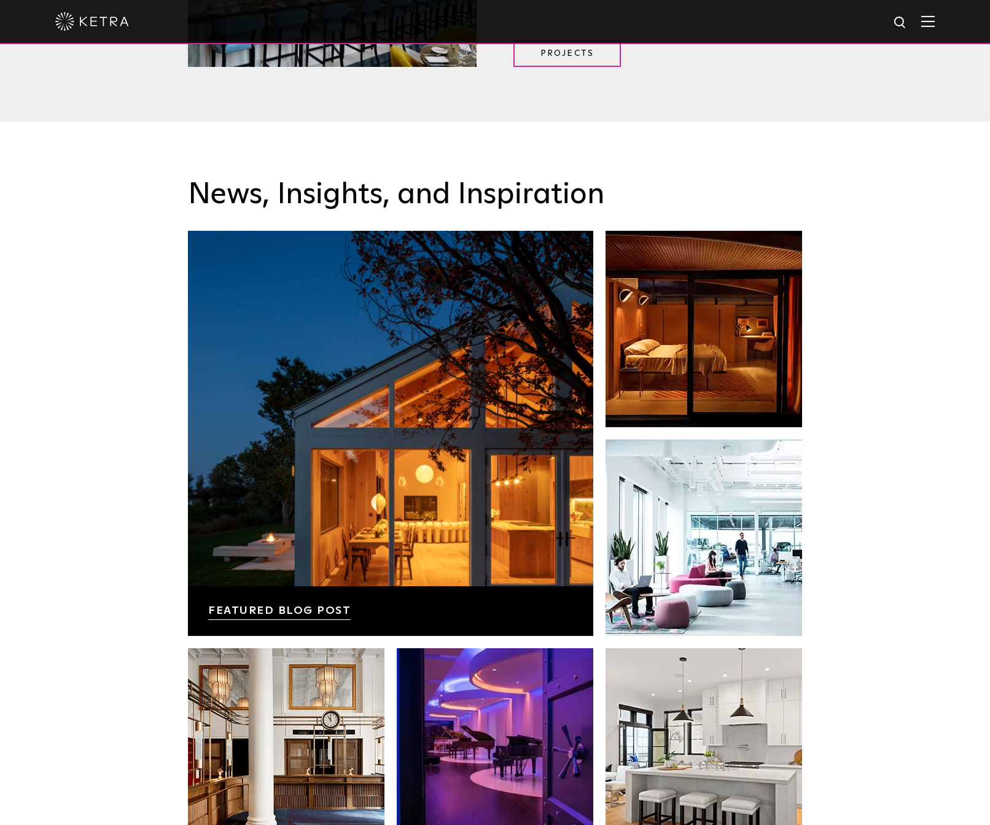
scroll to position [2197, 0]
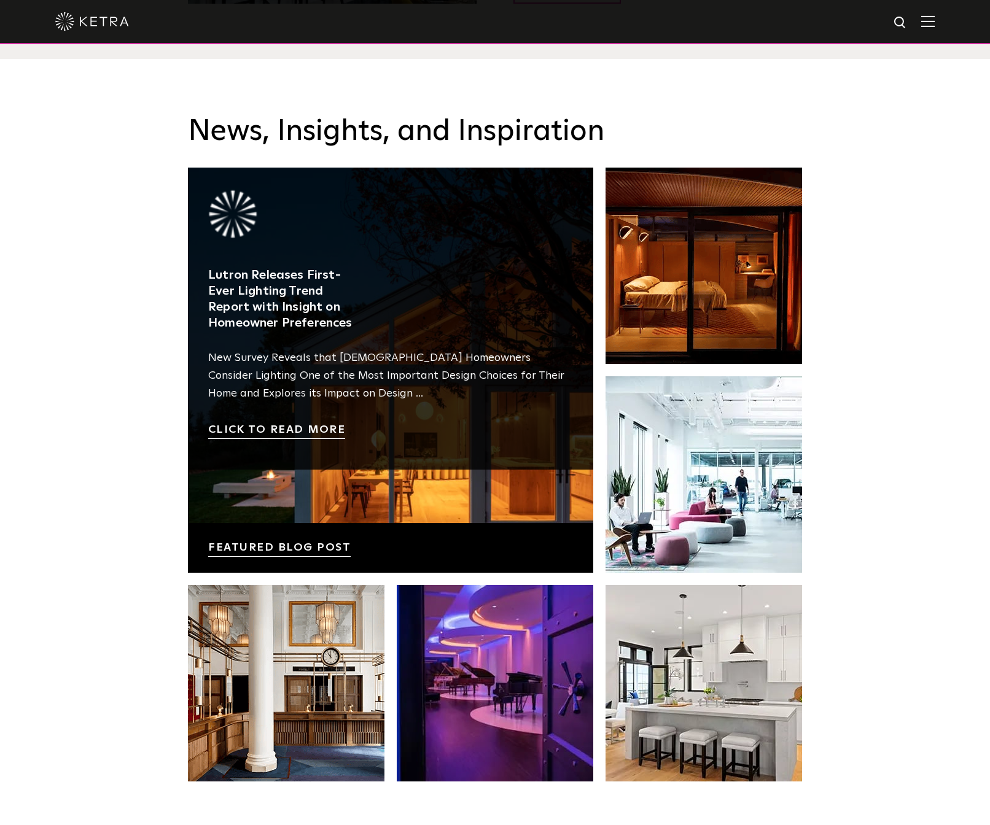
click at [315, 511] on link at bounding box center [390, 370] width 405 height 405
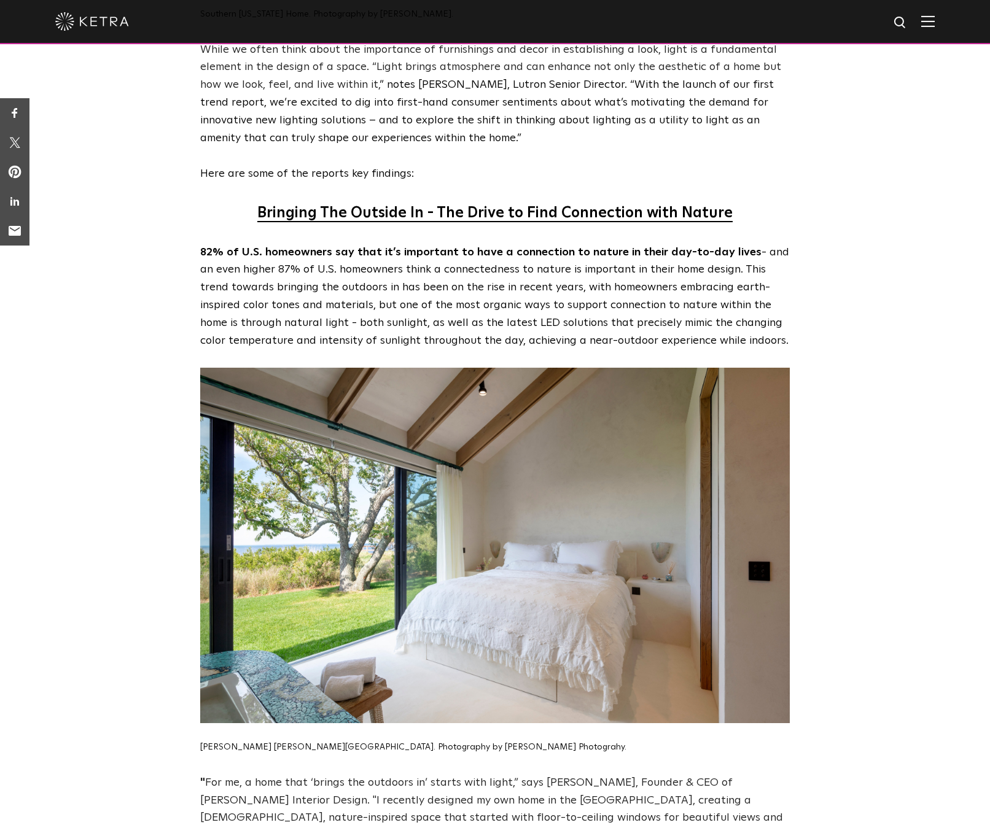
scroll to position [1047, 0]
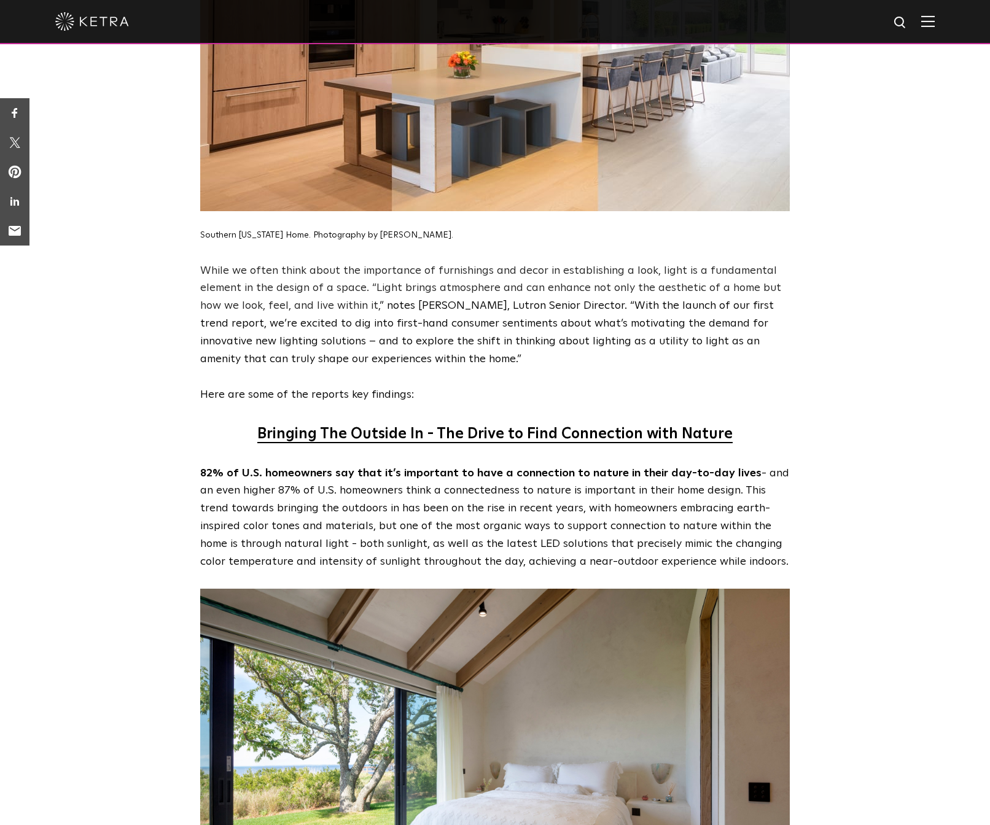
scroll to position [649, 0]
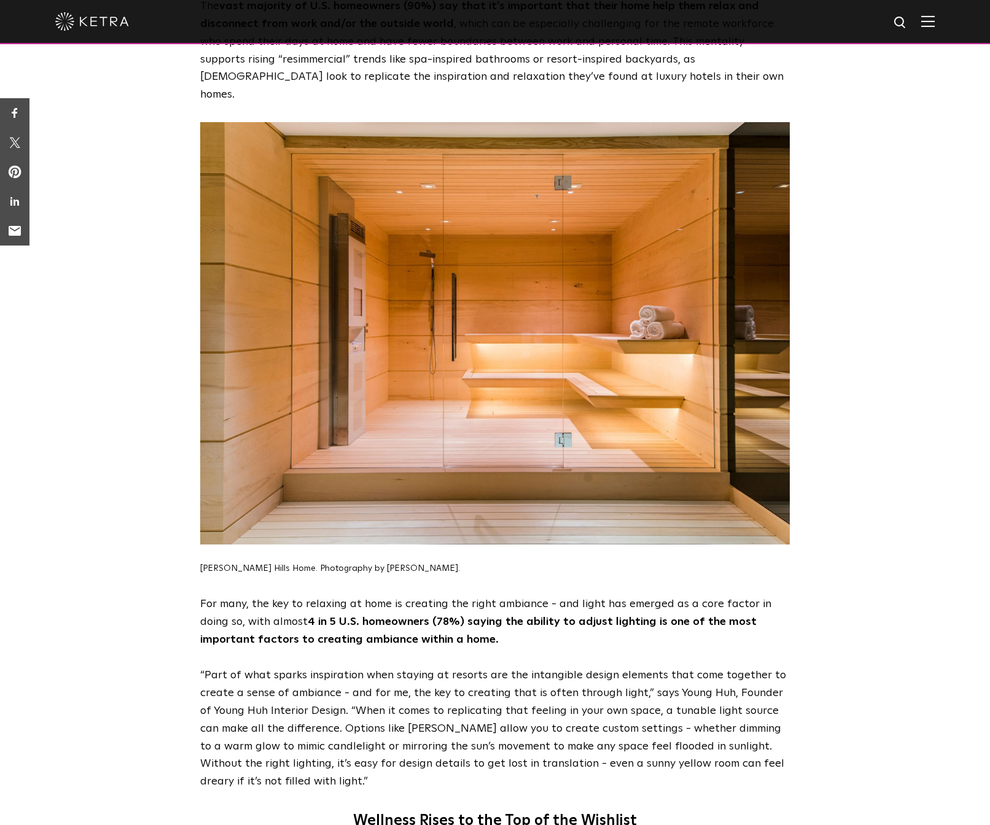
scroll to position [2629, 0]
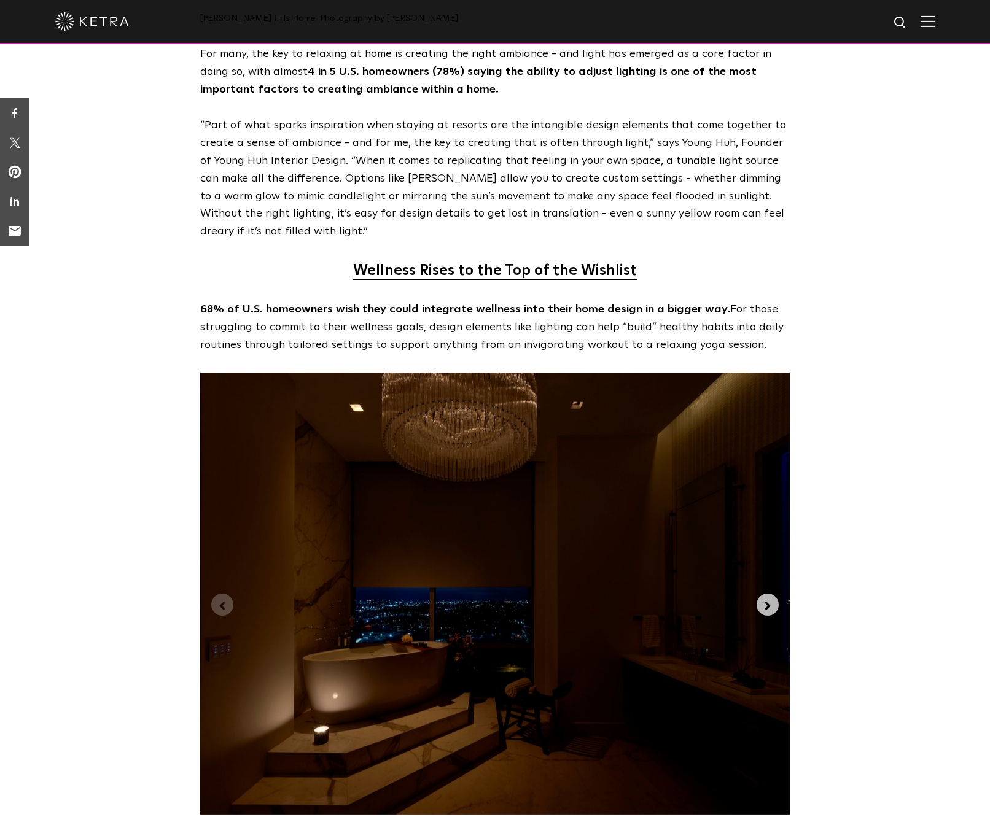
click at [764, 599] on icon "Next slide" at bounding box center [768, 606] width 14 height 14
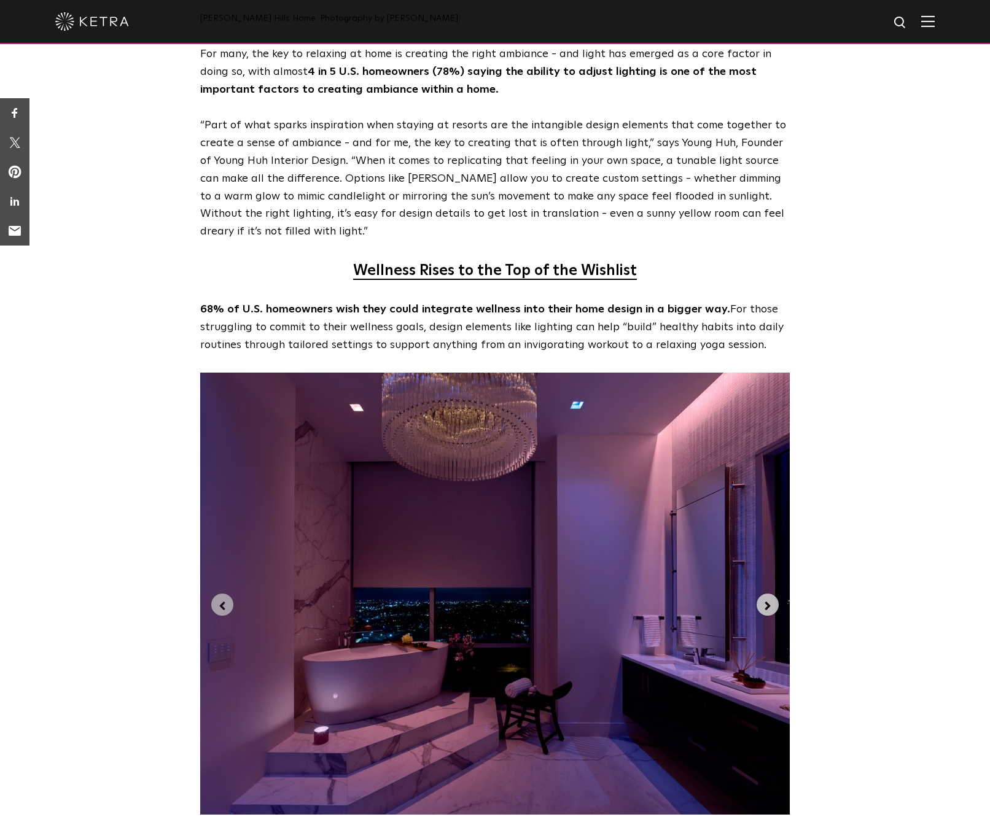
click at [765, 599] on icon "Next slide" at bounding box center [768, 606] width 14 height 14
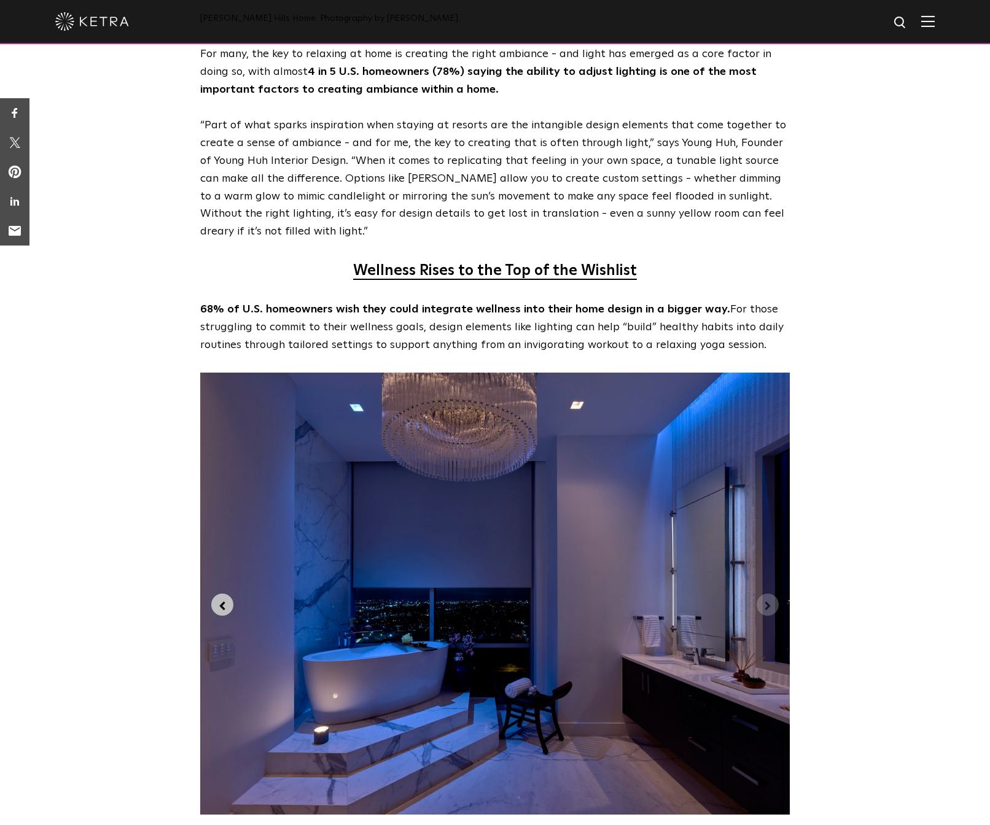
click at [219, 599] on icon "Previous slide" at bounding box center [222, 606] width 14 height 14
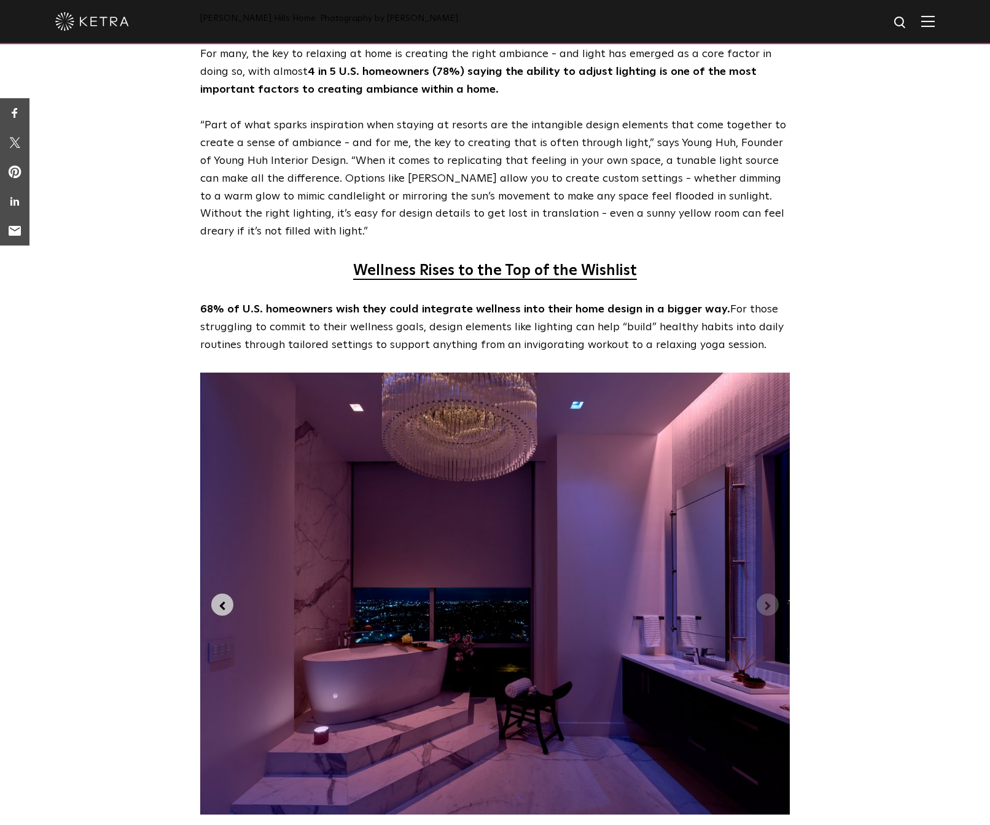
click at [219, 599] on icon "Previous slide" at bounding box center [222, 606] width 14 height 14
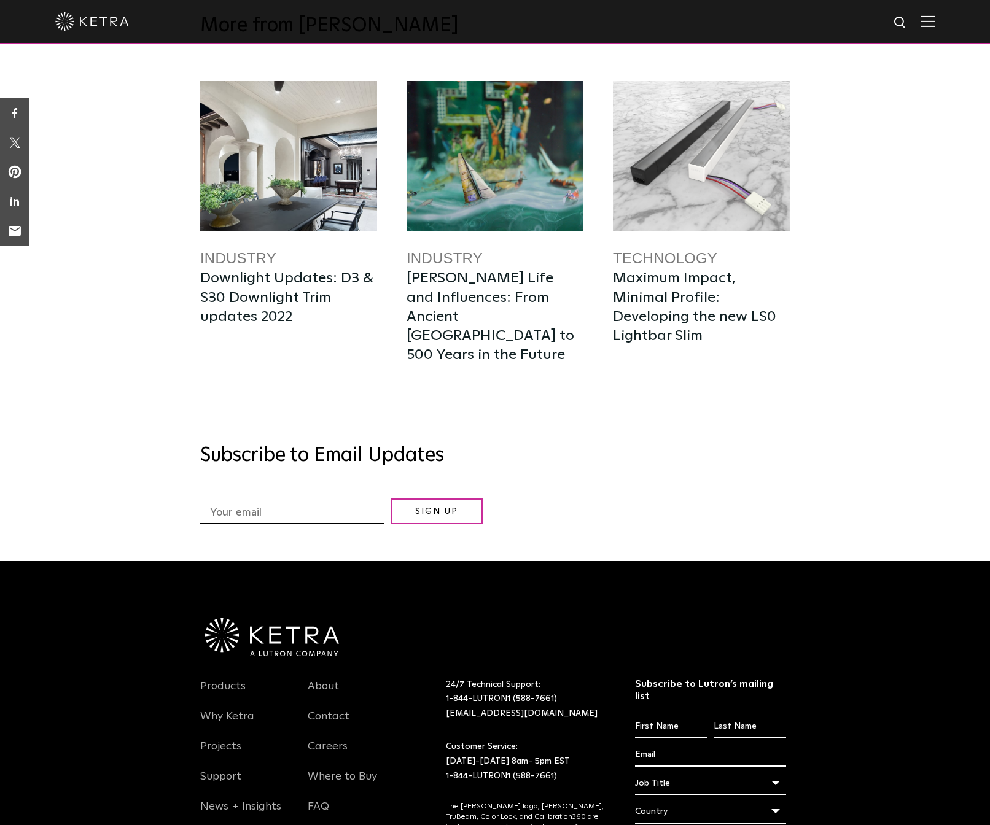
scroll to position [6337, 0]
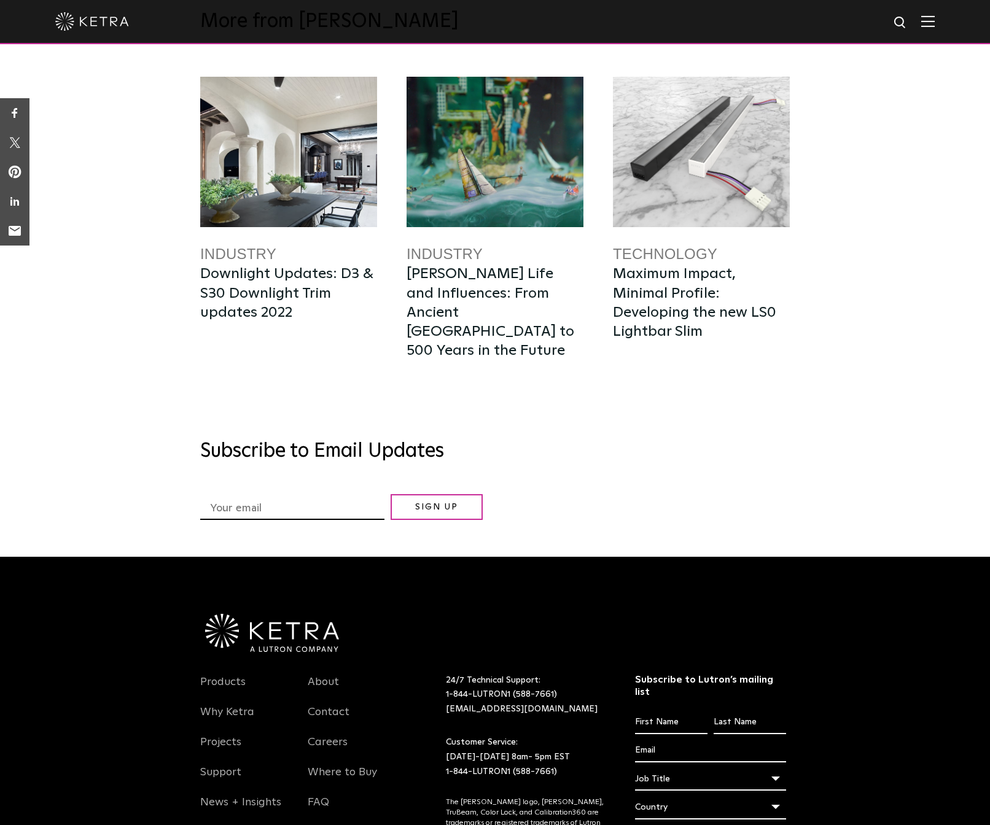
click at [251, 614] on img at bounding box center [272, 633] width 134 height 38
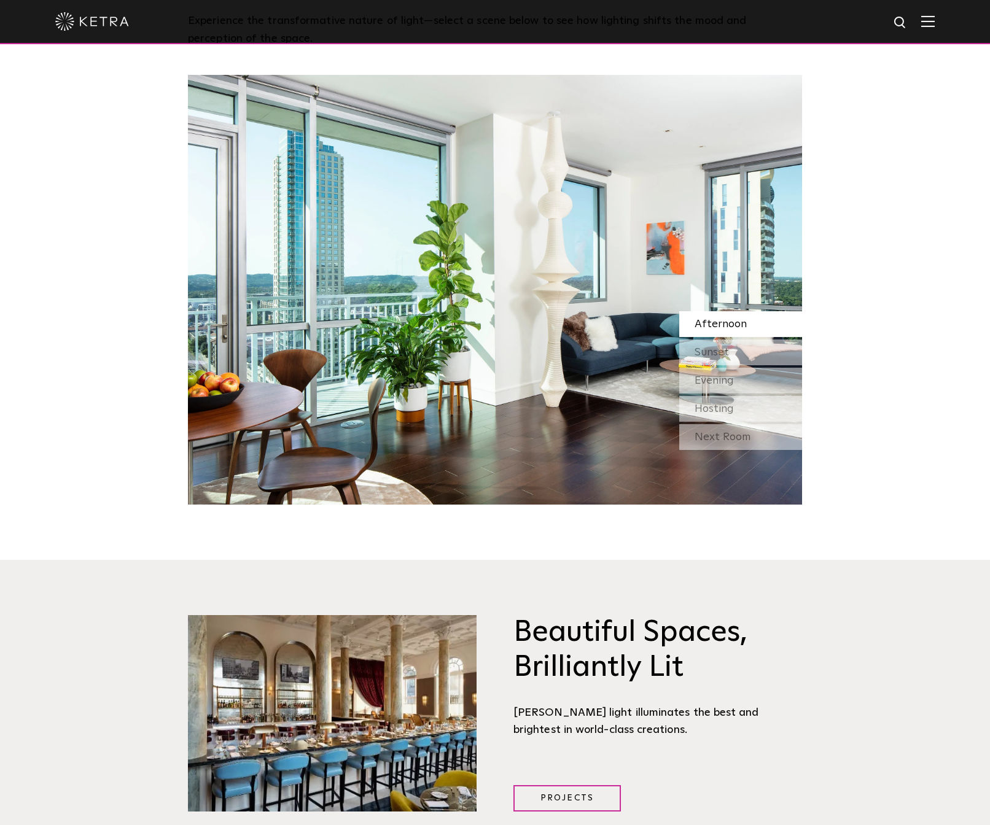
scroll to position [1304, 0]
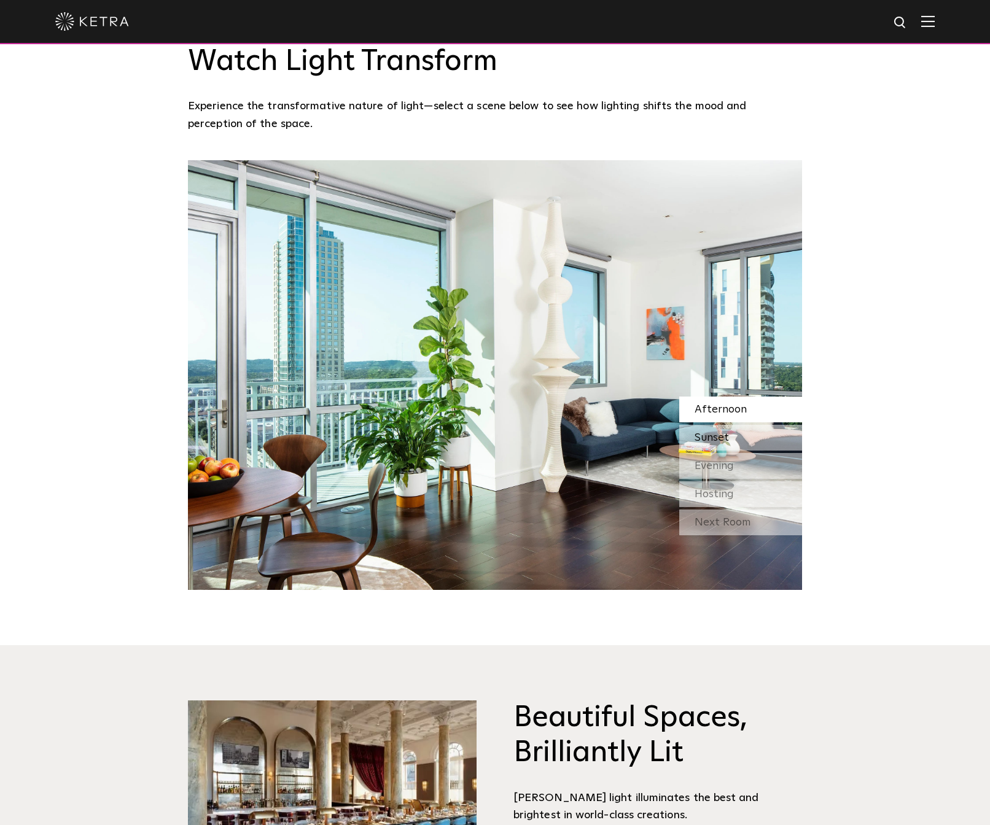
click at [736, 425] on div "Sunset" at bounding box center [740, 438] width 123 height 26
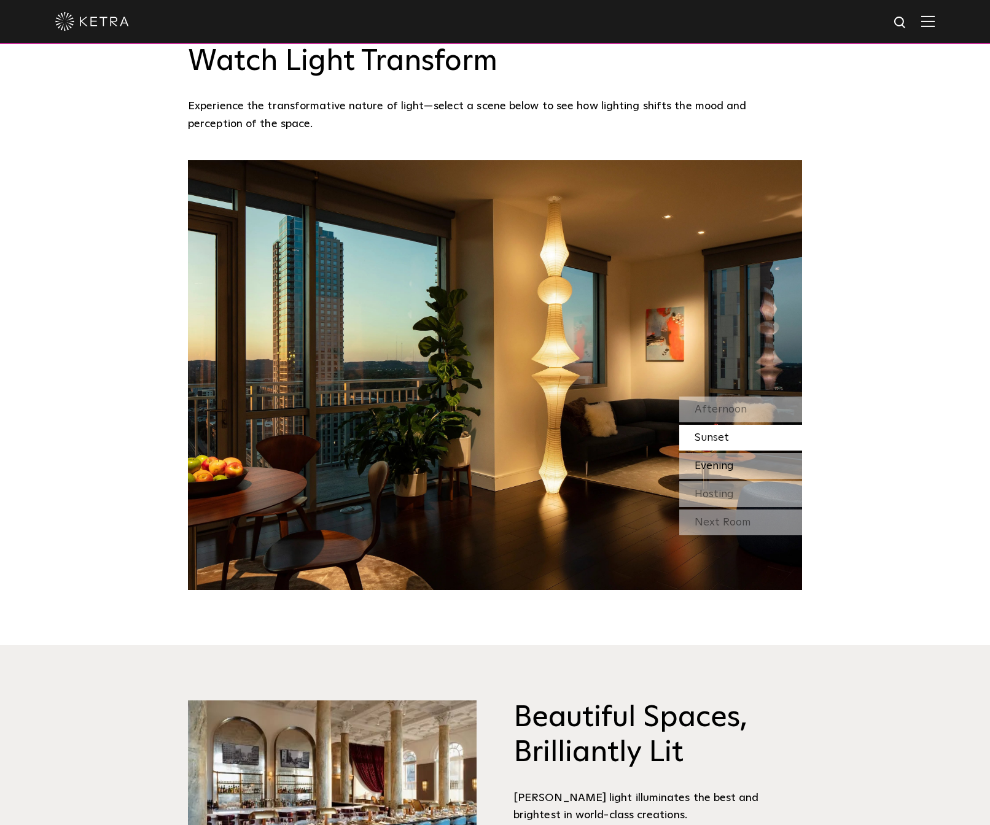
click at [741, 453] on div "Evening" at bounding box center [740, 466] width 123 height 26
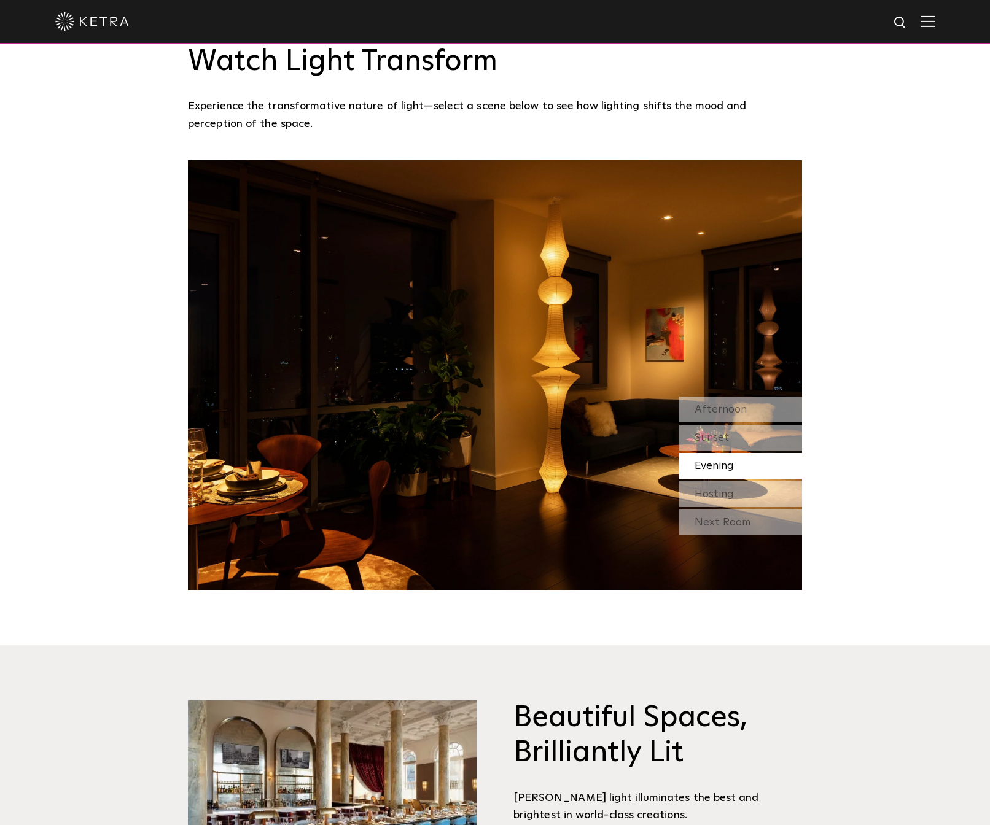
click at [739, 453] on div "Evening" at bounding box center [740, 466] width 123 height 26
click at [742, 481] on div "Hosting" at bounding box center [740, 494] width 123 height 26
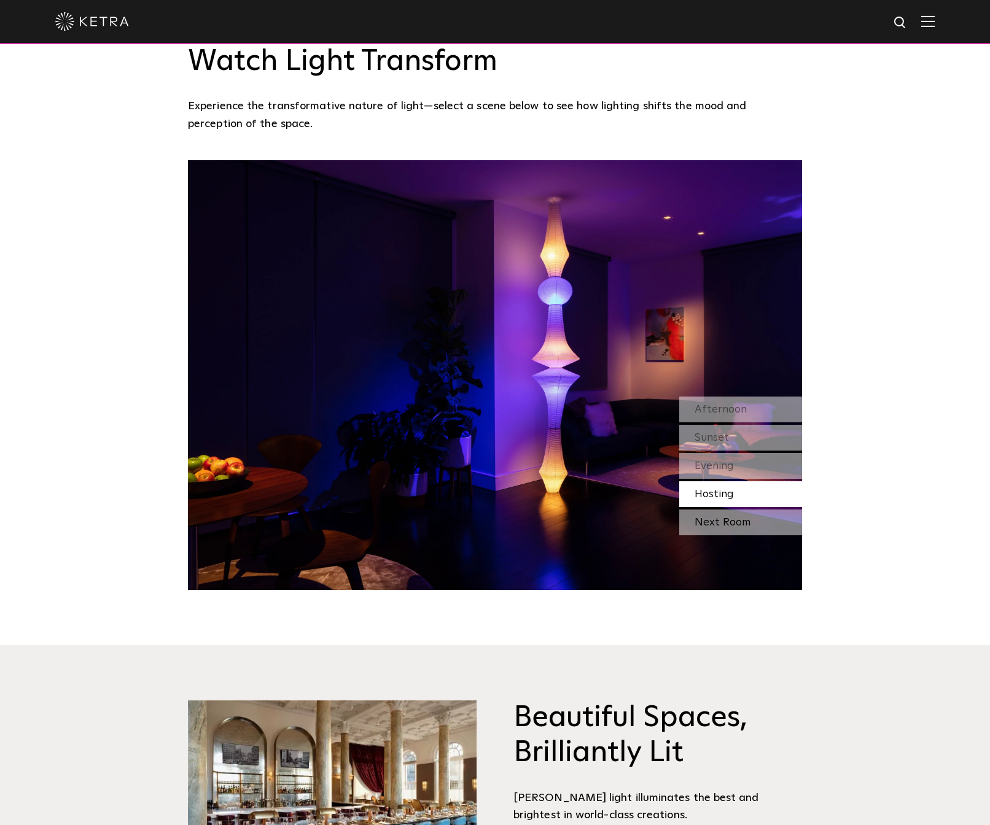
click at [751, 510] on div "Next Room" at bounding box center [740, 523] width 123 height 26
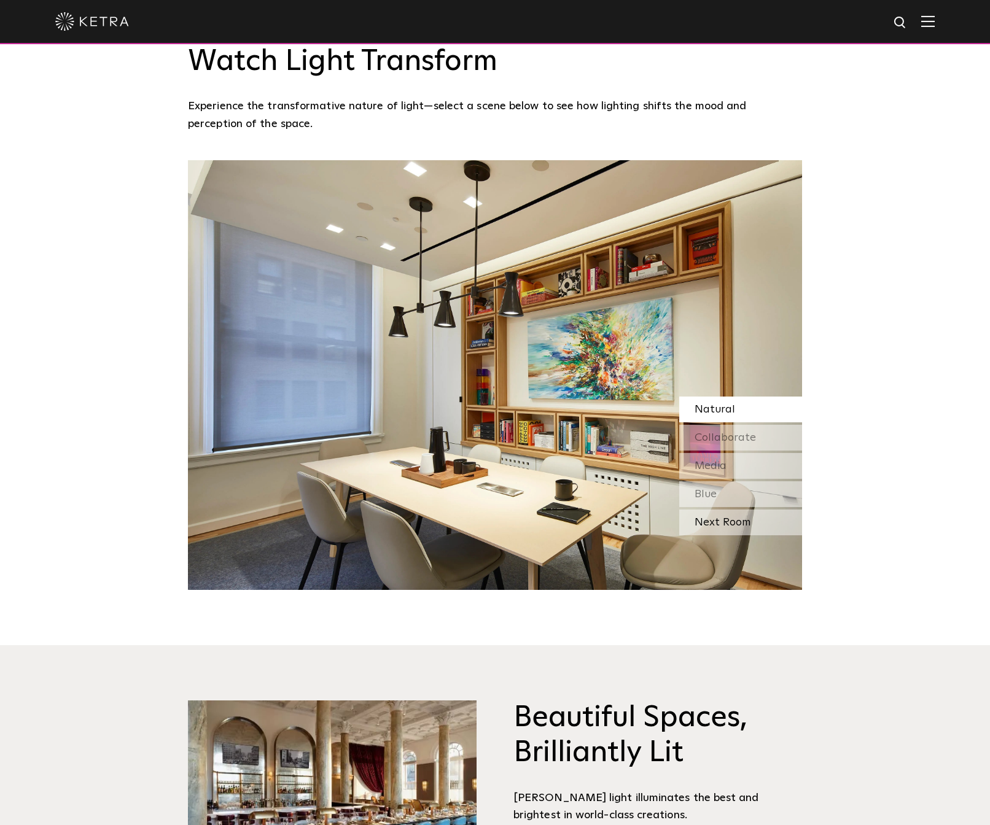
click at [752, 510] on div "Next Room" at bounding box center [740, 523] width 123 height 26
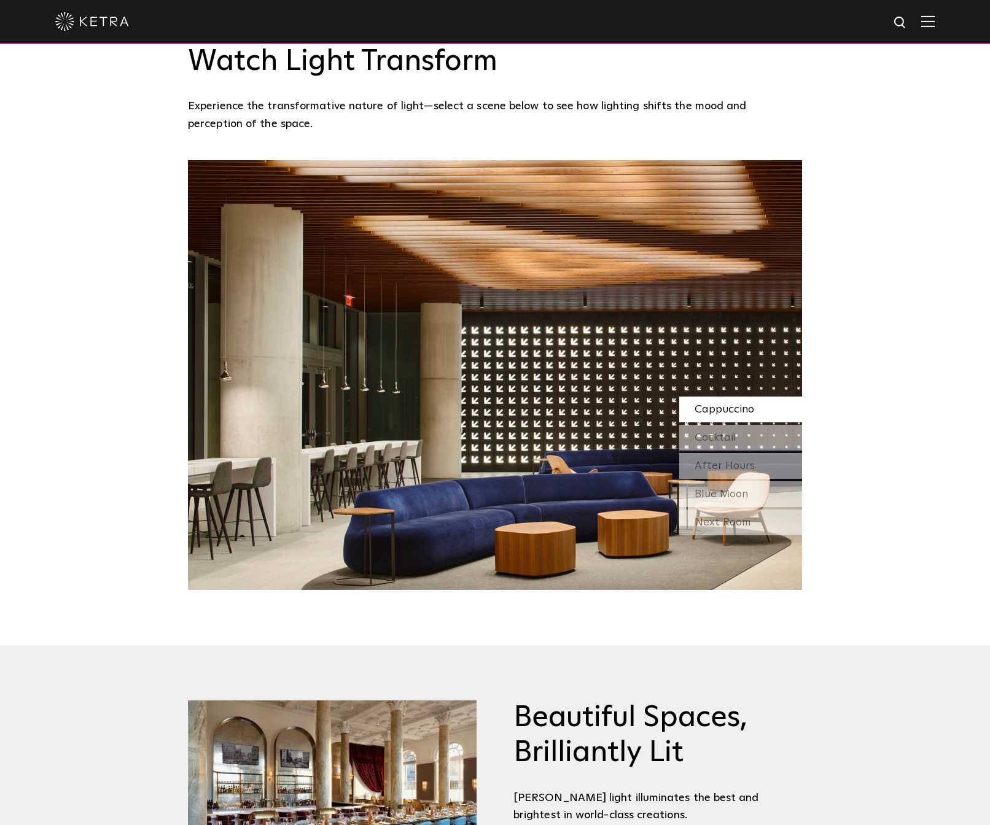
click at [752, 510] on div "Next Room" at bounding box center [740, 523] width 123 height 26
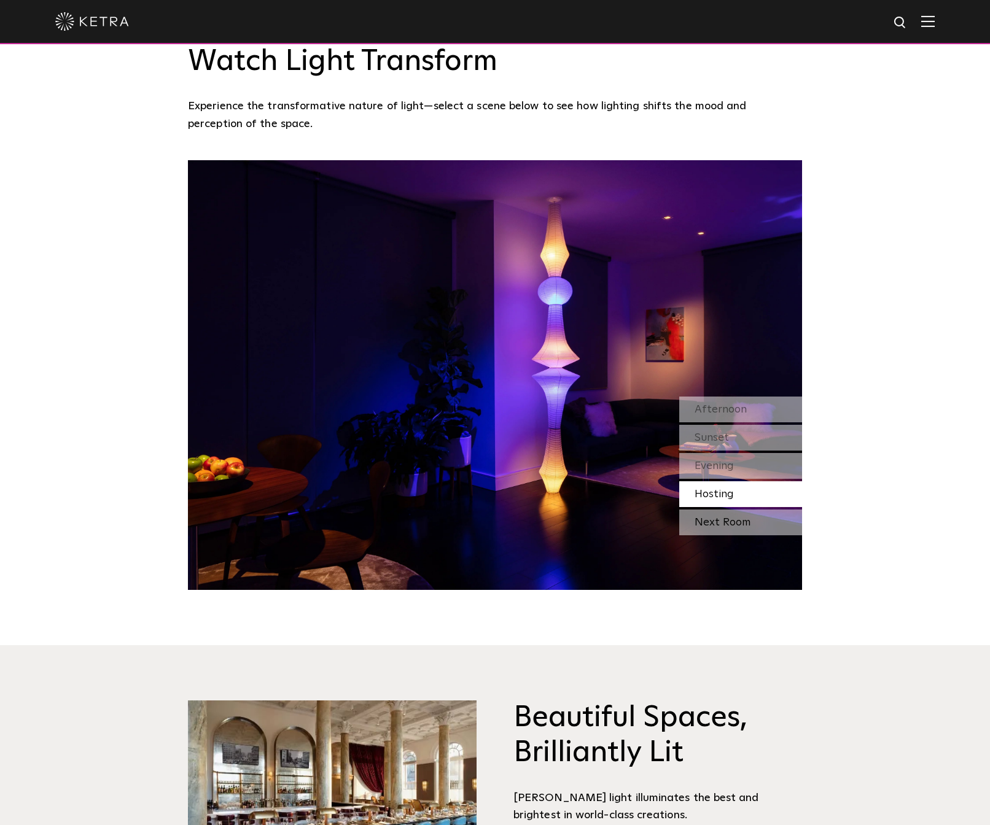
click at [775, 510] on div "Next Room" at bounding box center [740, 523] width 123 height 26
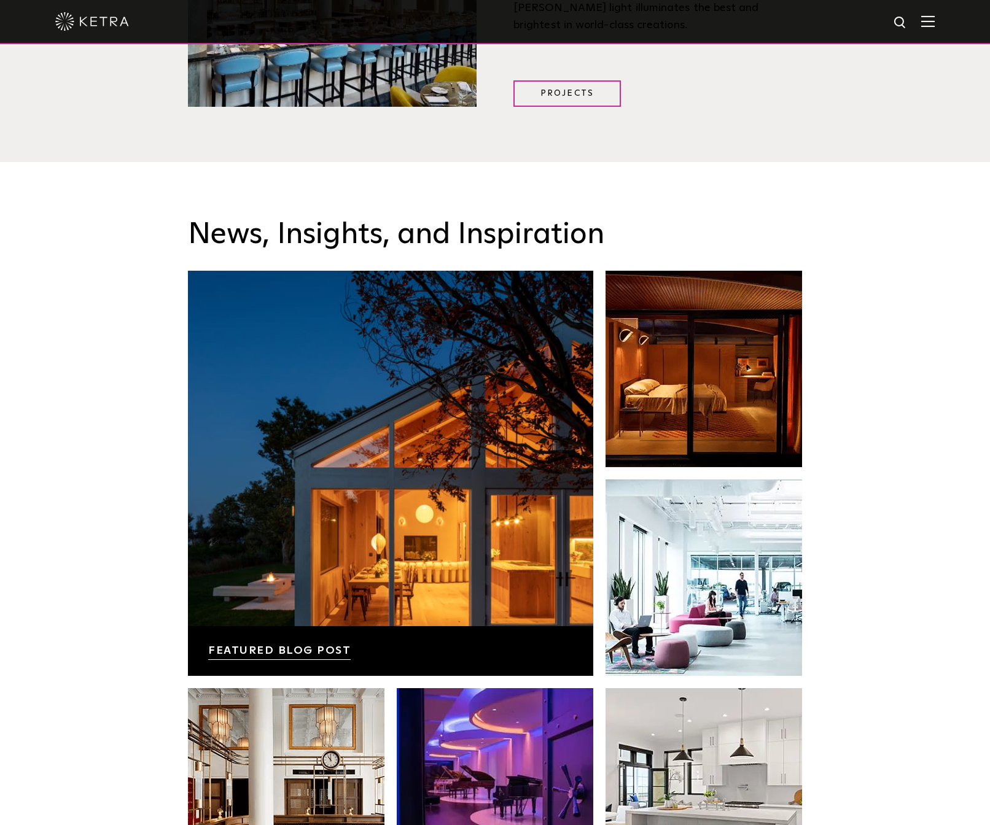
scroll to position [2267, 0]
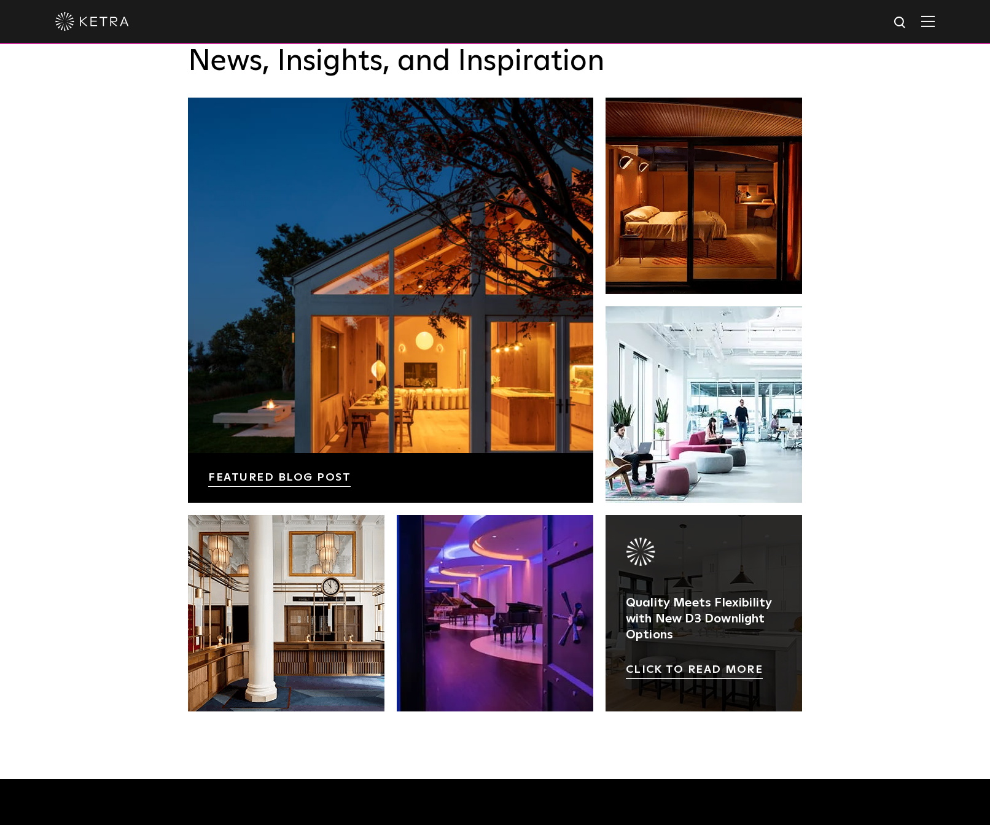
click at [640, 581] on link at bounding box center [703, 613] width 196 height 196
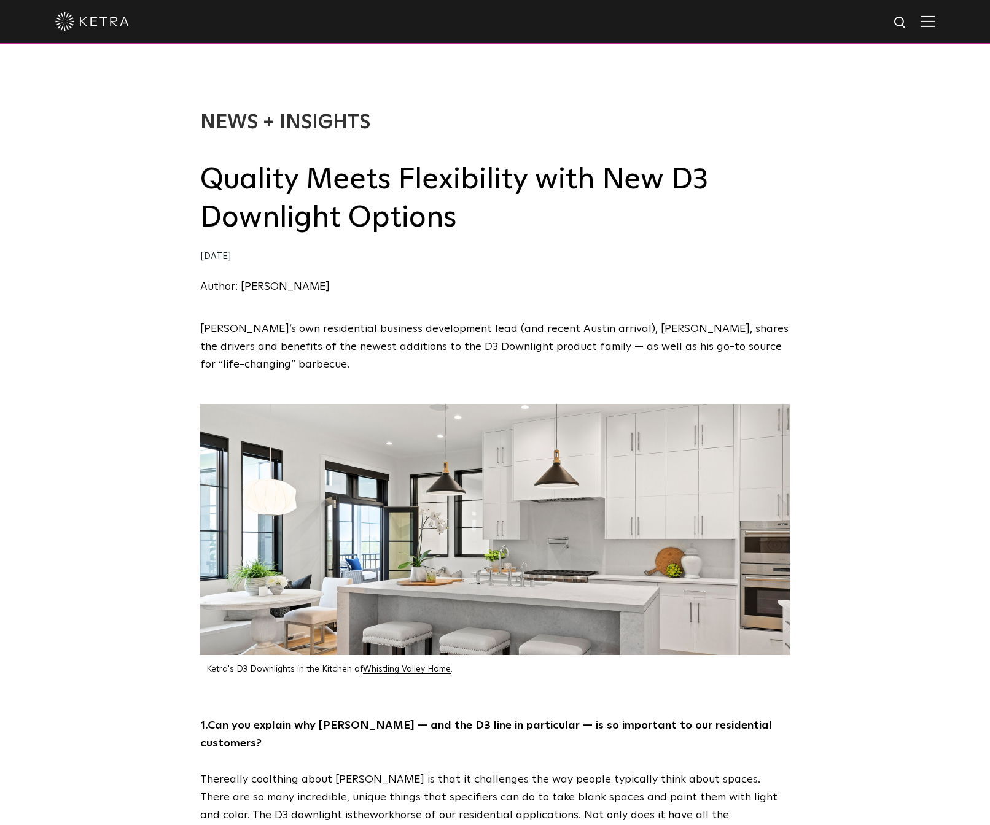
click at [721, 638] on img at bounding box center [494, 529] width 589 height 251
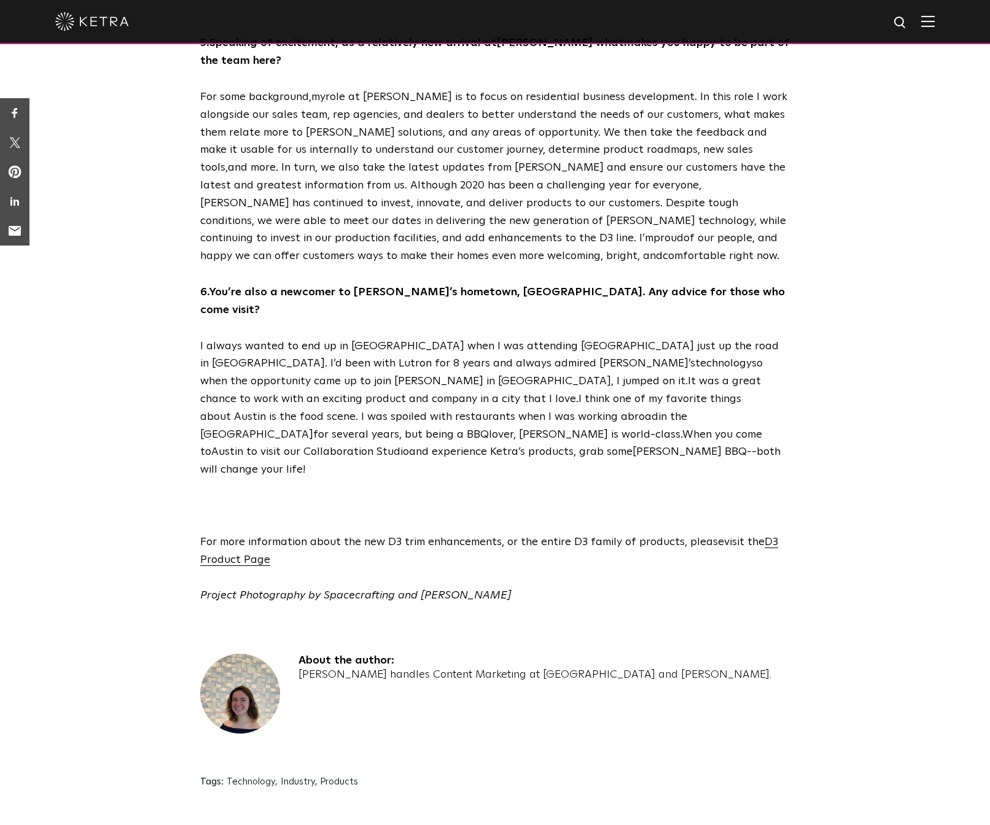
scroll to position [2142, 0]
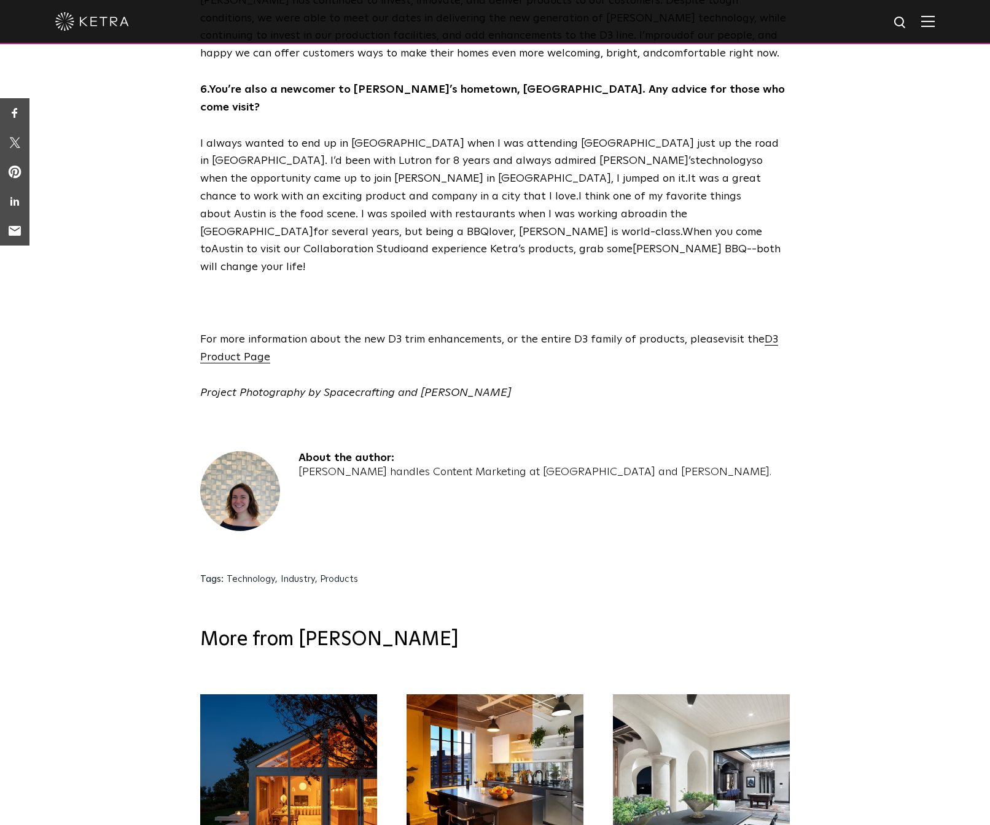
click at [223, 451] on img at bounding box center [240, 491] width 80 height 80
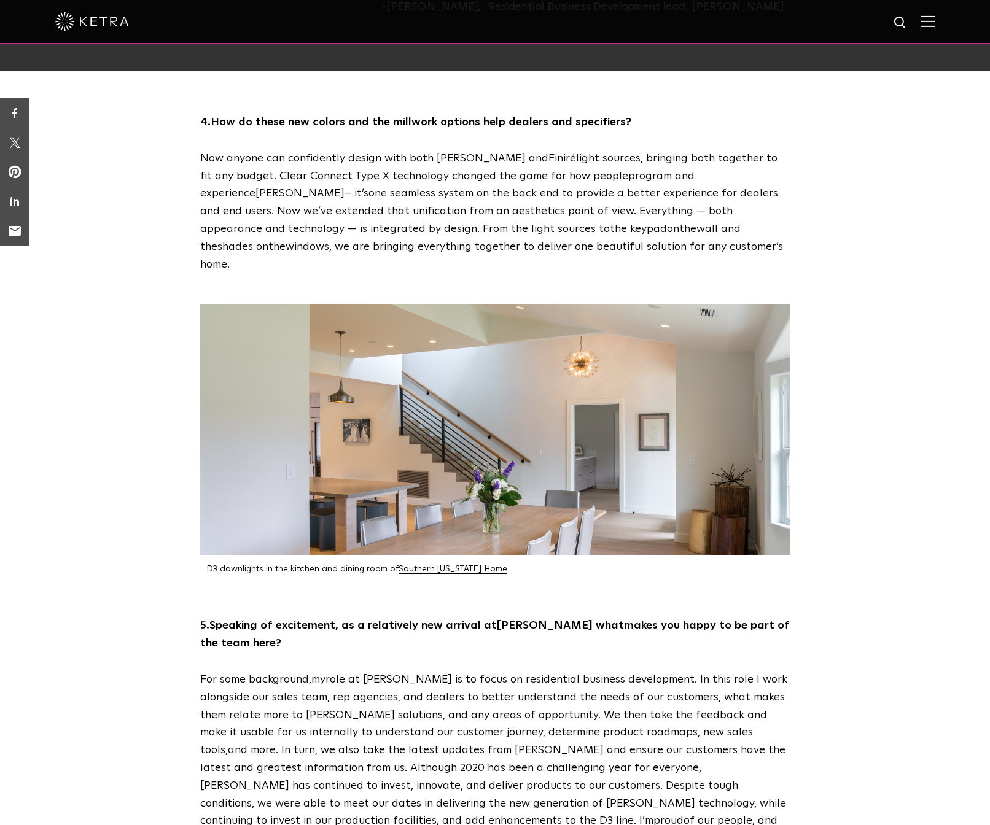
scroll to position [1341, 0]
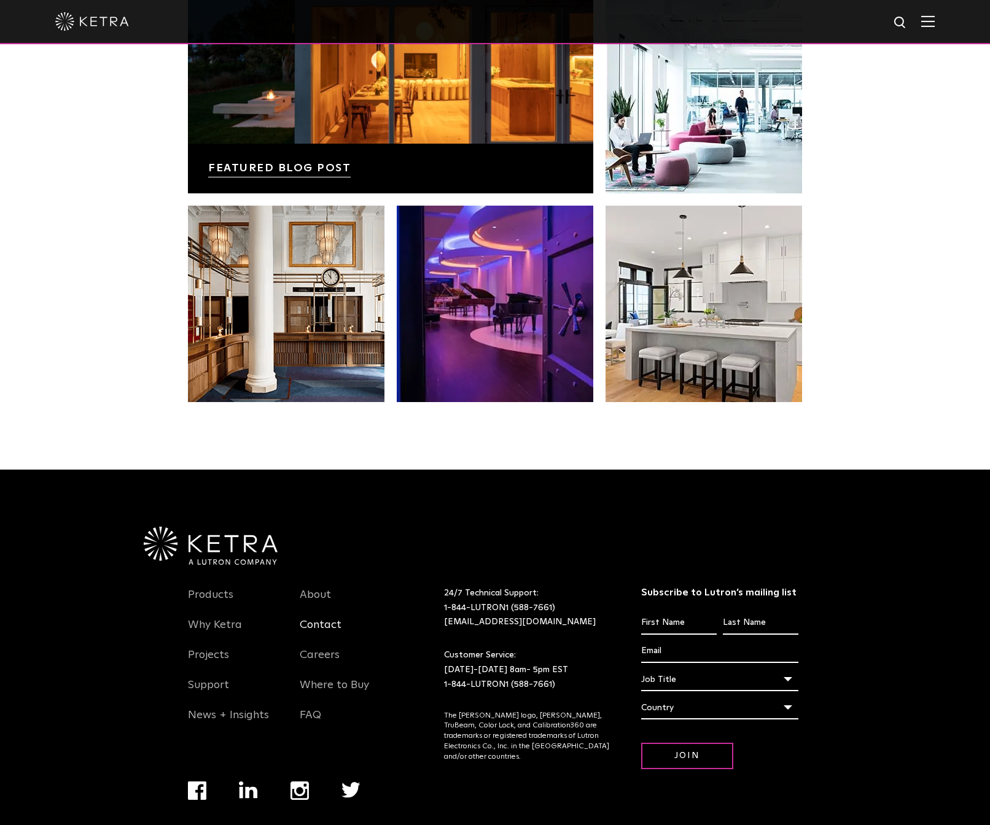
scroll to position [2576, 0]
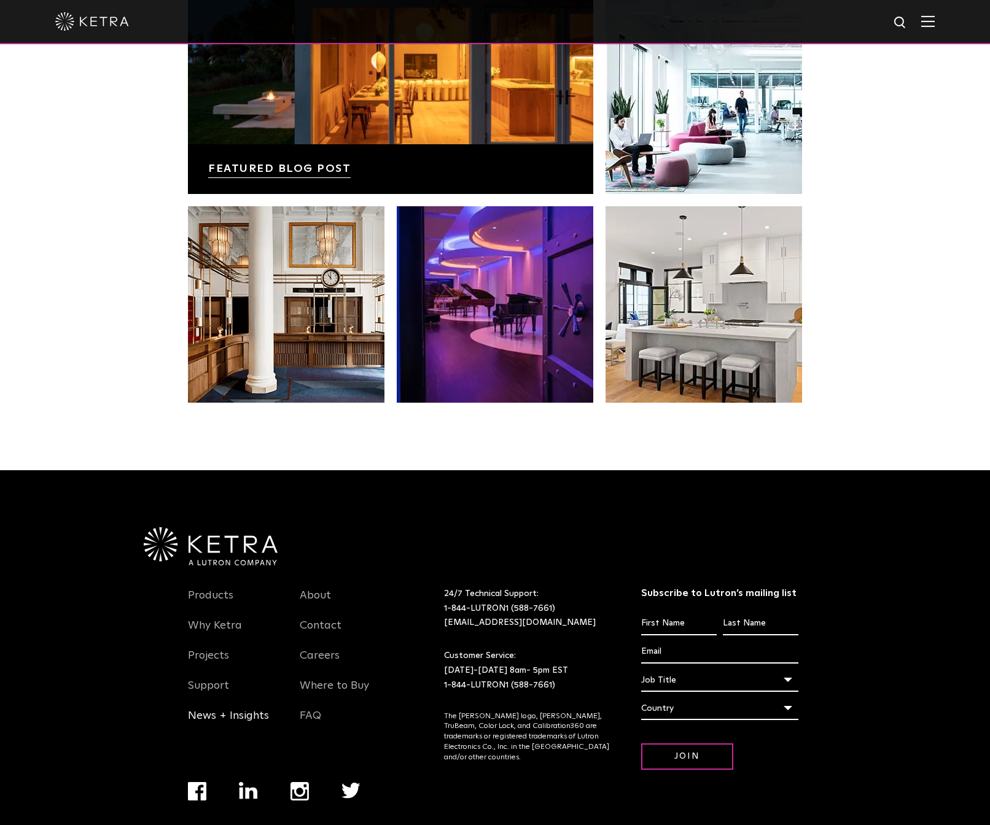
click at [216, 709] on link "News + Insights" at bounding box center [228, 723] width 81 height 28
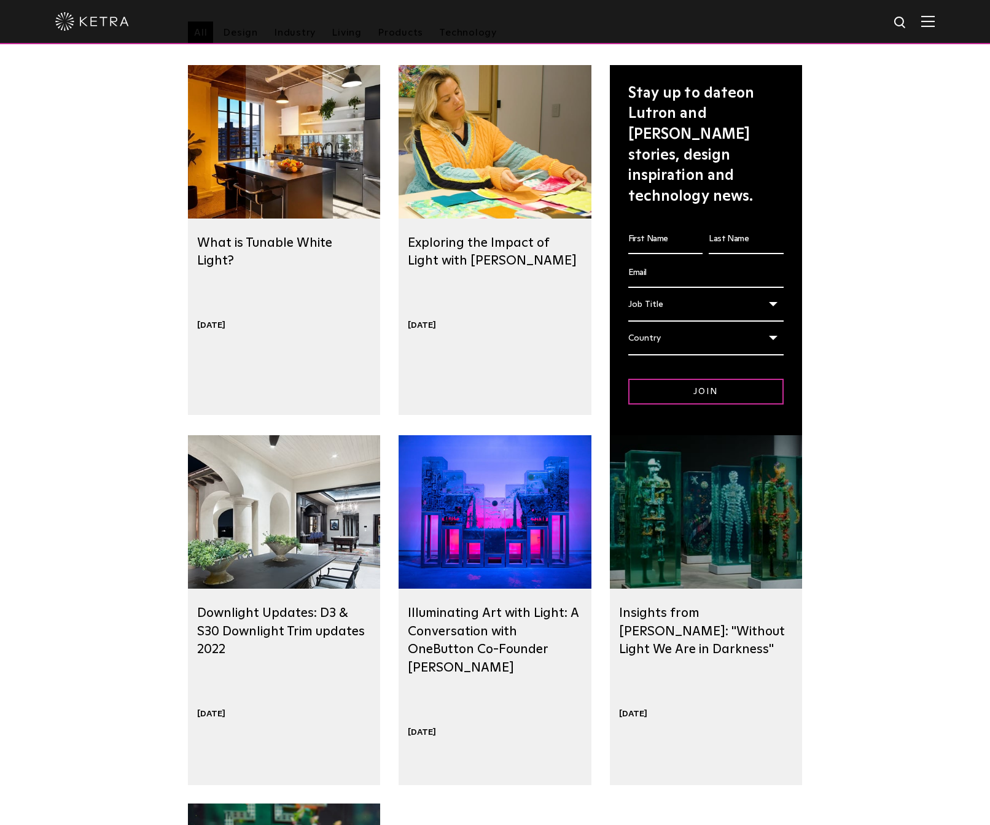
click at [353, 274] on div "Technology What is Tunable White Light? [DATE]" at bounding box center [284, 280] width 192 height 122
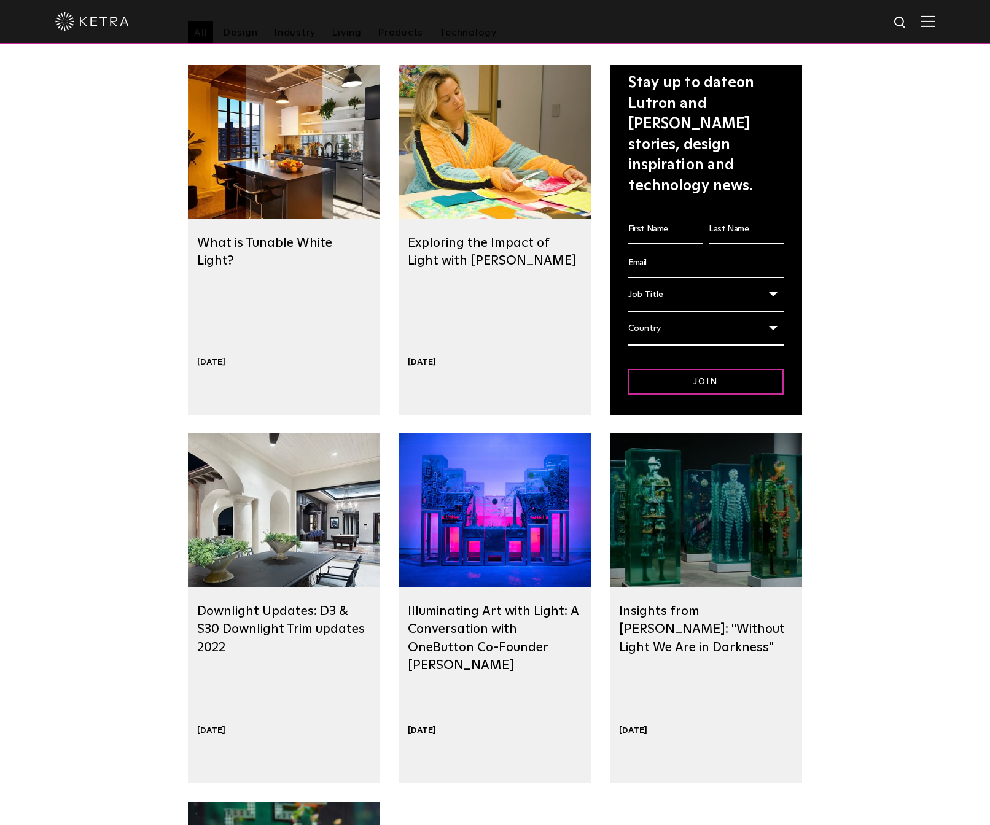
scroll to position [141, 0]
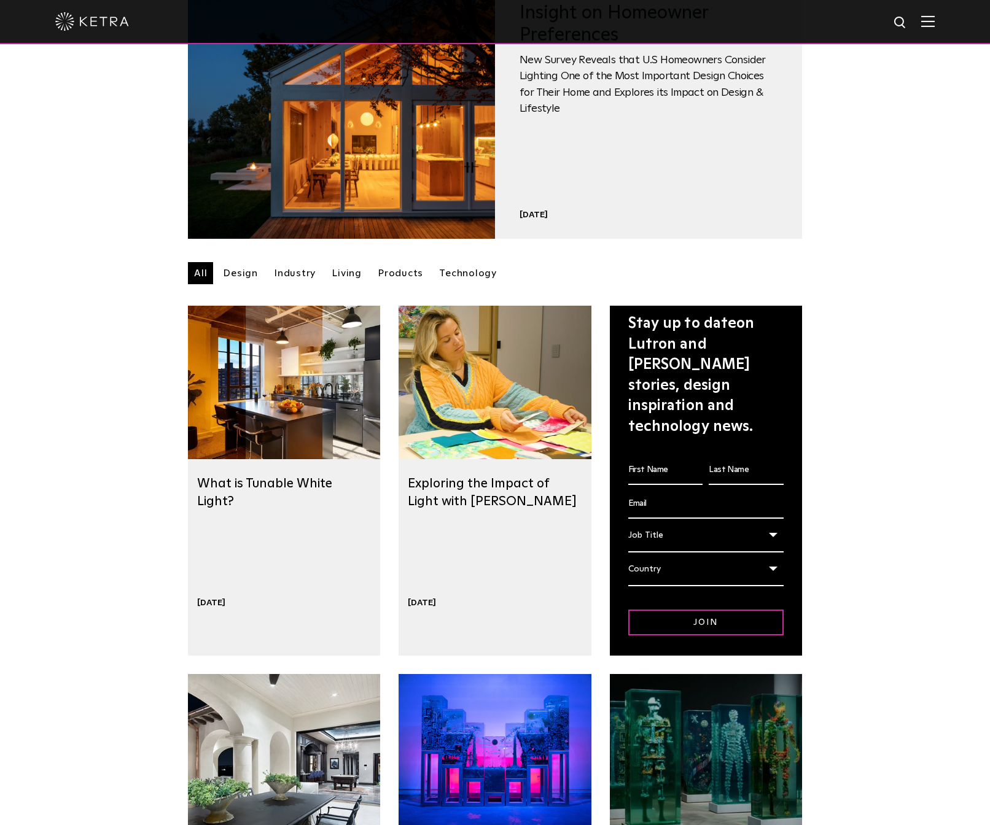
click at [353, 273] on link "Living" at bounding box center [346, 273] width 42 height 22
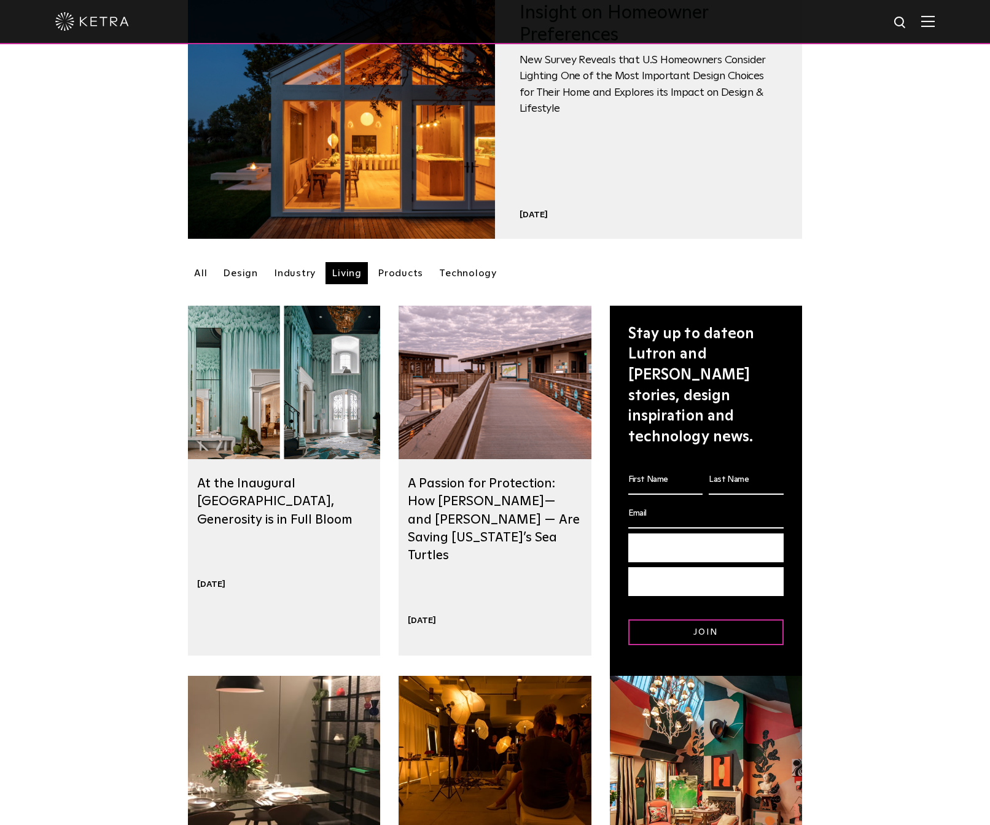
scroll to position [141, 0]
click at [198, 274] on link "All" at bounding box center [200, 273] width 25 height 22
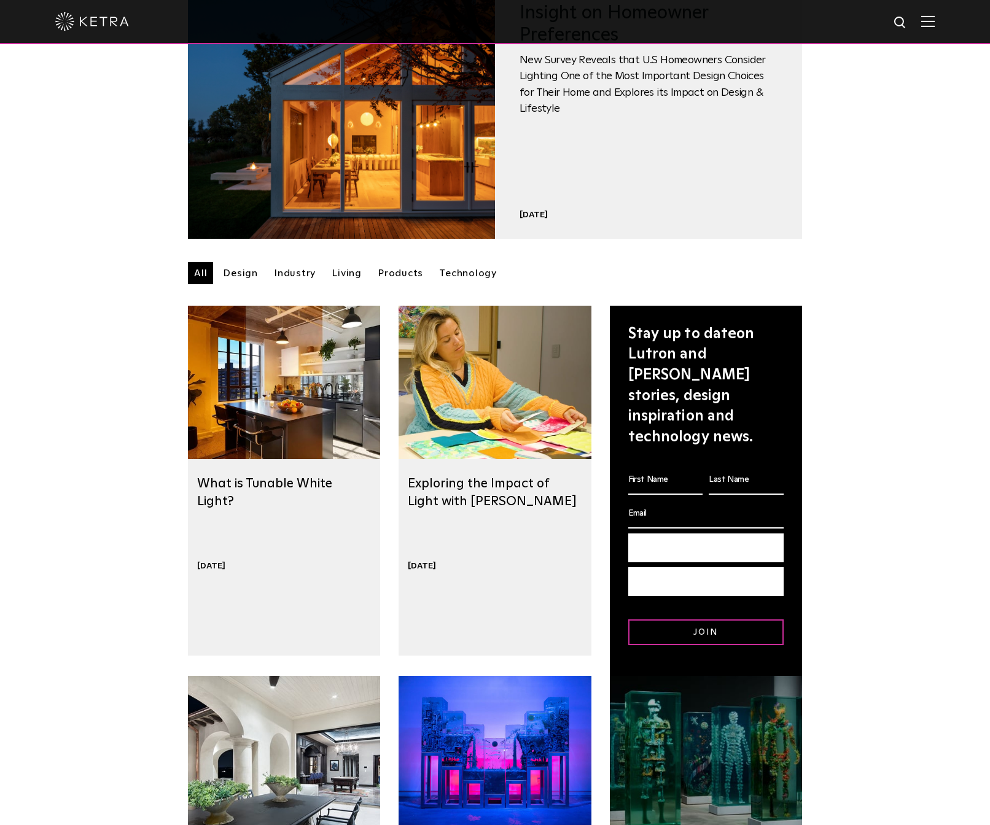
scroll to position [141, 0]
click at [250, 410] on div at bounding box center [284, 382] width 192 height 153
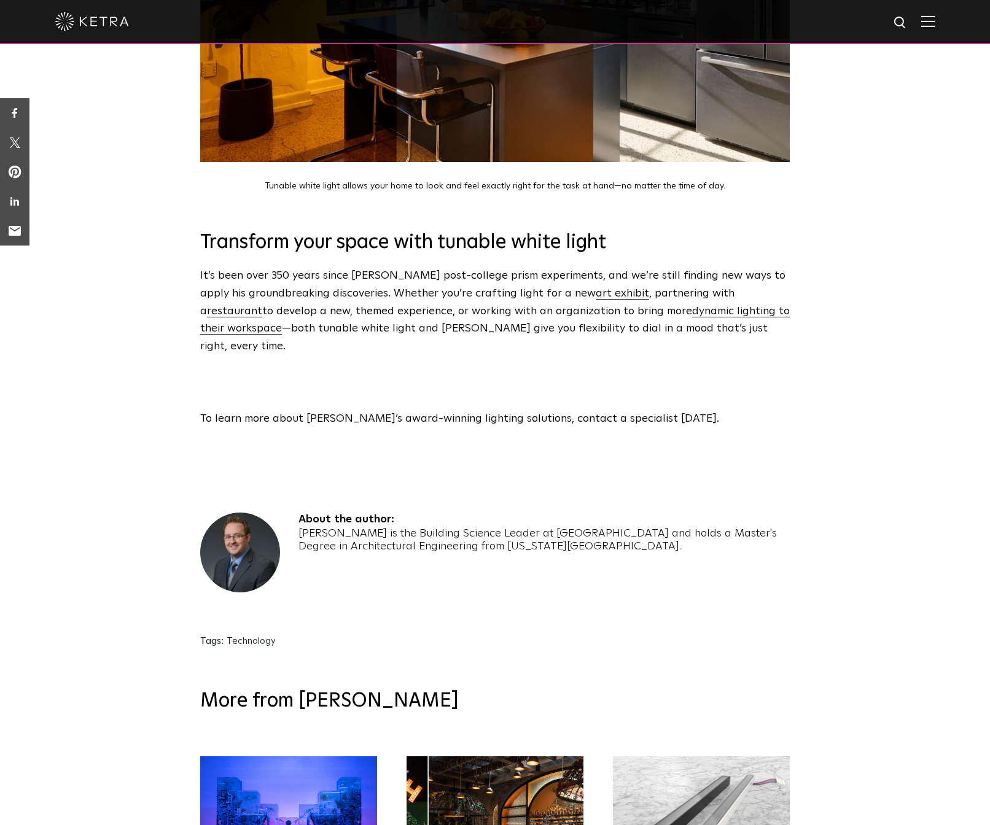
scroll to position [4013, 0]
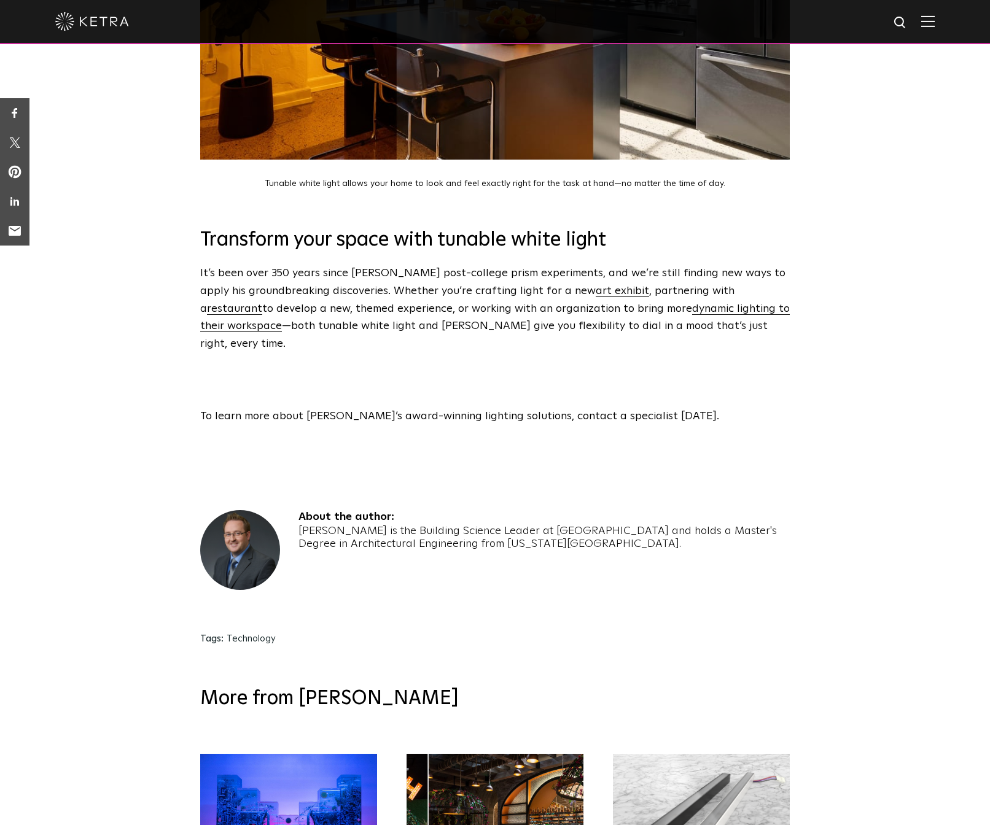
click at [878, 552] on div "About the author: Craig Casey is the Building Science Leader at Lutron and hold…" at bounding box center [495, 573] width 990 height 188
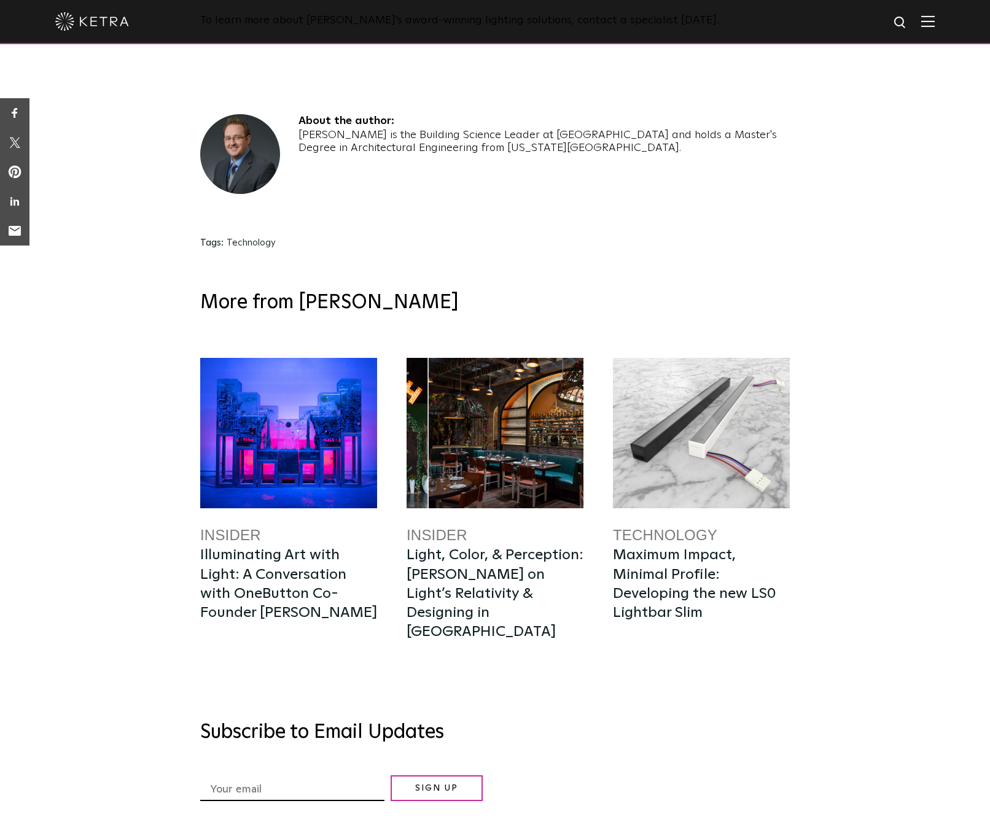
scroll to position [4448, 0]
